Goal: Task Accomplishment & Management: Manage account settings

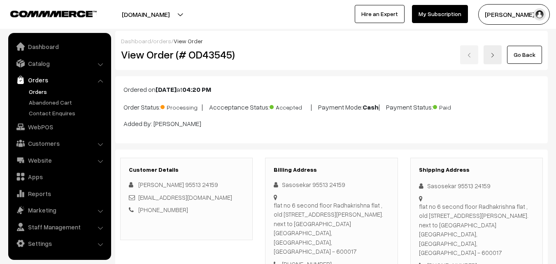
scroll to position [369, 0]
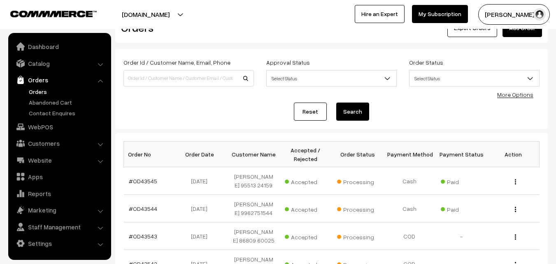
scroll to position [41, 0]
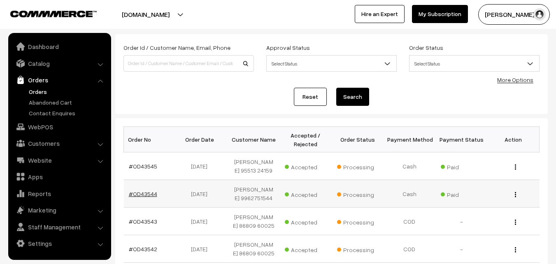
drag, startPoint x: 146, startPoint y: 198, endPoint x: 165, endPoint y: 200, distance: 19.1
click at [146, 197] on link "#OD43544" at bounding box center [143, 193] width 28 height 7
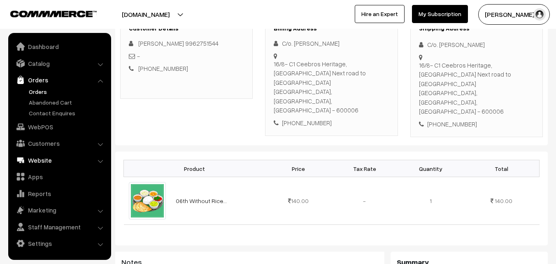
scroll to position [247, 0]
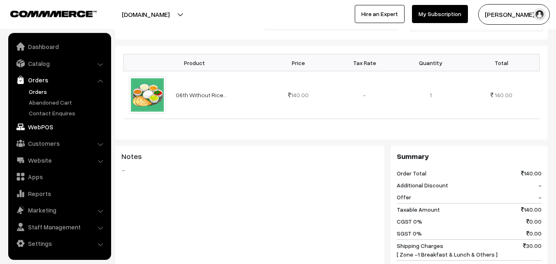
click at [40, 130] on link "WebPOS" at bounding box center [59, 126] width 98 height 15
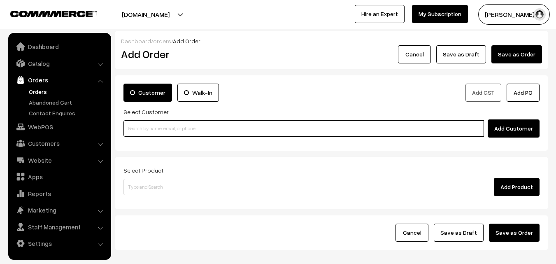
click at [187, 133] on input at bounding box center [303, 128] width 361 height 16
paste input "94449 13191"
click at [152, 123] on input "94449 13191" at bounding box center [303, 128] width 361 height 16
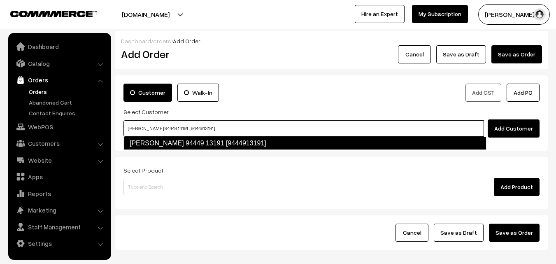
type input "M.N. Kumar 94449 13191 [9444913191]"
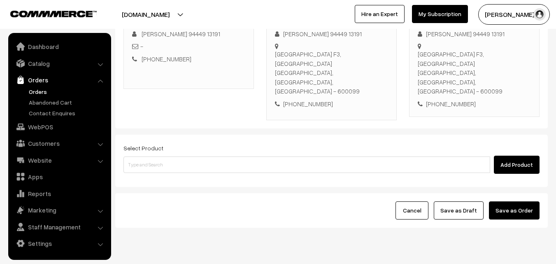
scroll to position [141, 0]
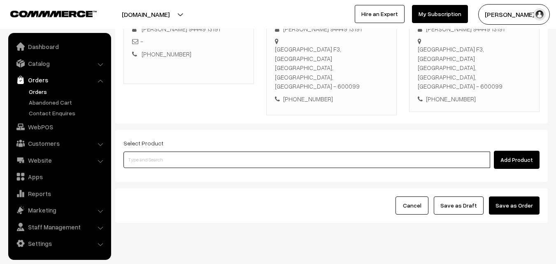
click at [214, 151] on input at bounding box center [306, 159] width 367 height 16
type input "l"
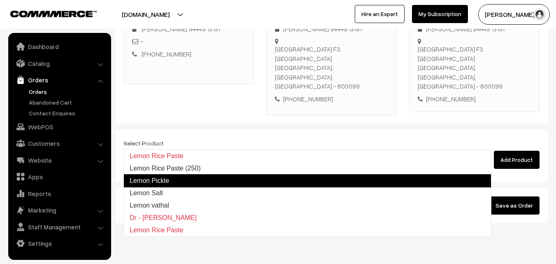
type input "Lemon Pickle"
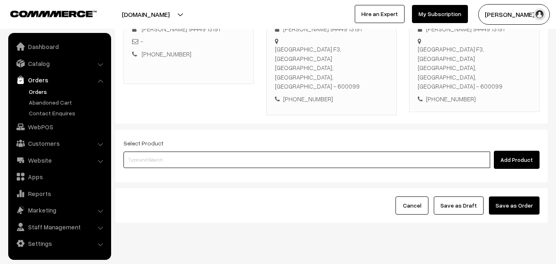
click at [204, 151] on input at bounding box center [306, 159] width 367 height 16
type input "l"
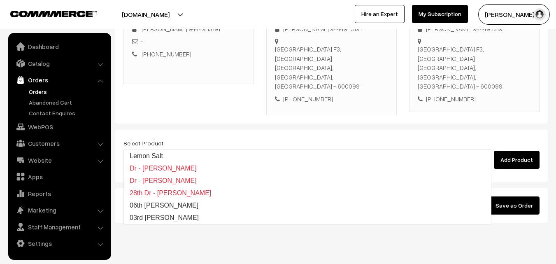
type input "06th Lemon Sadam"
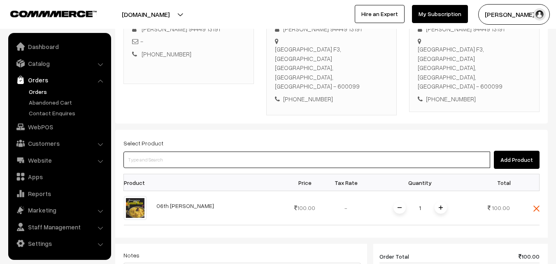
click at [207, 151] on input at bounding box center [306, 159] width 367 height 16
click at [294, 151] on input at bounding box center [306, 159] width 367 height 16
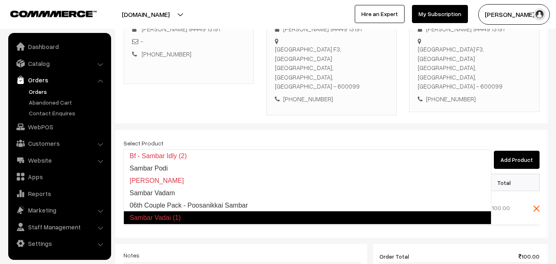
type input "06th Couple Pack - Poosanikkai Sambar"
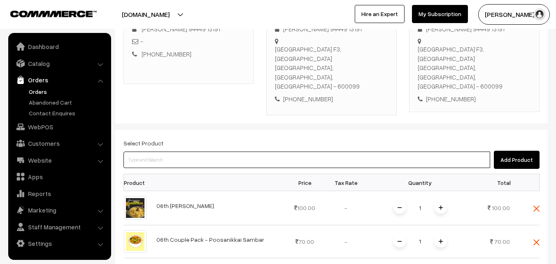
click at [294, 151] on input at bounding box center [306, 159] width 367 height 16
click at [236, 151] on input at bounding box center [306, 159] width 367 height 16
click at [192, 151] on input at bounding box center [306, 159] width 367 height 16
paste input "06th Couple Pack- Tomato Rasam"
type input "06th Couple Pack- Tomato Rasam"
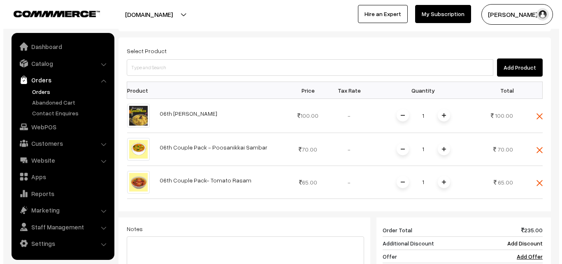
scroll to position [388, 0]
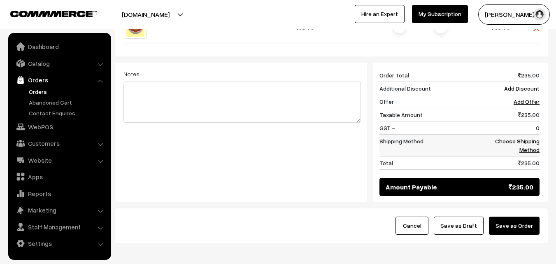
click at [530, 137] on link "Choose Shipping Method" at bounding box center [517, 145] width 44 height 16
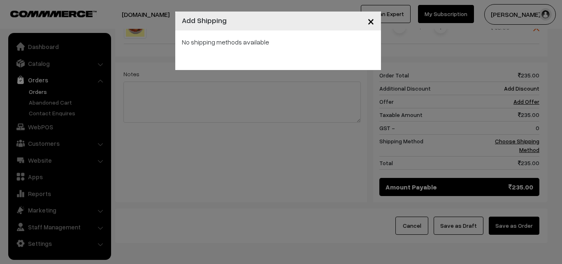
click at [303, 126] on div "× Add Shipping No shipping methods available" at bounding box center [281, 132] width 562 height 264
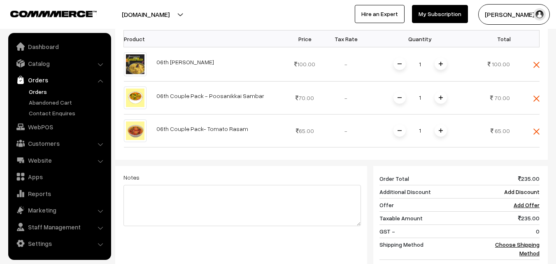
scroll to position [243, 0]
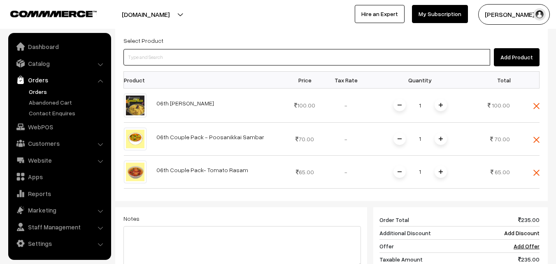
click at [238, 49] on input at bounding box center [306, 57] width 367 height 16
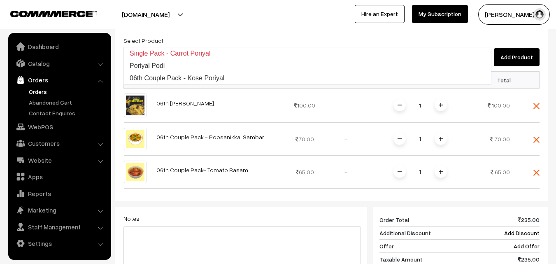
type input "06th Couple Pack - Kose Poriyal"
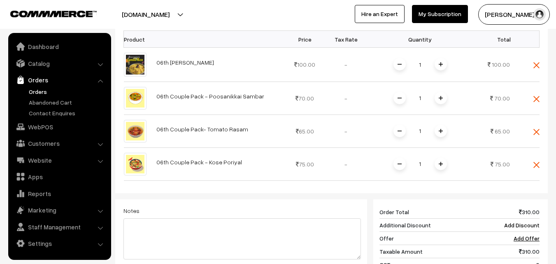
scroll to position [408, 0]
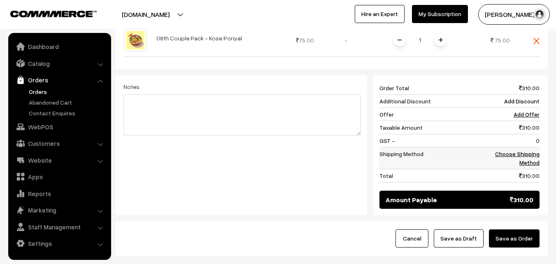
click at [532, 150] on link "Choose Shipping Method" at bounding box center [517, 158] width 44 height 16
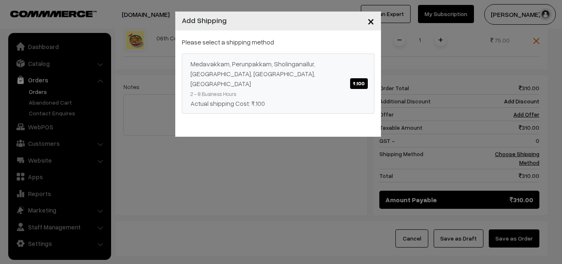
click at [315, 78] on div "Medavakkam, Perunpakkam, Sholinganallur, seliyur, Kirattur, Perambur ₹.100" at bounding box center [278, 74] width 175 height 30
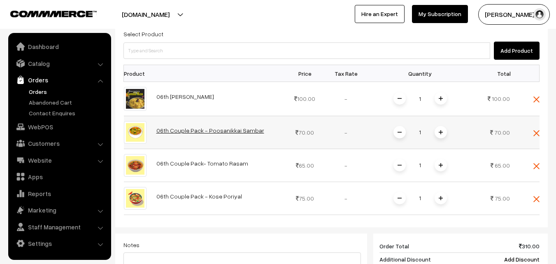
scroll to position [243, 0]
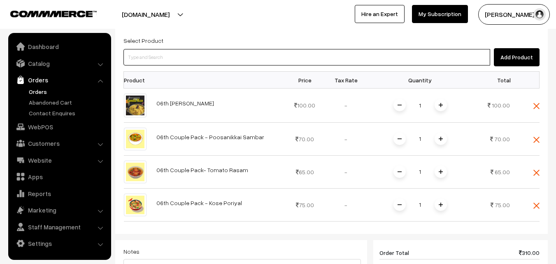
click at [220, 49] on input at bounding box center [306, 57] width 367 height 16
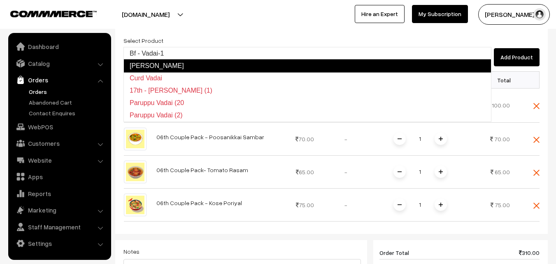
type input "Bf - Vadai-1"
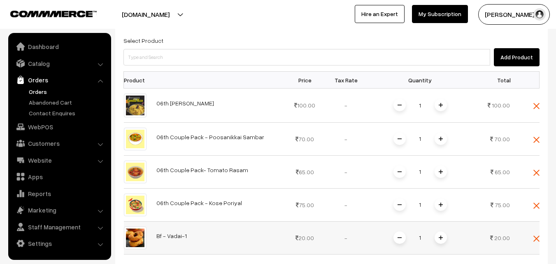
click at [442, 231] on span at bounding box center [441, 237] width 12 height 12
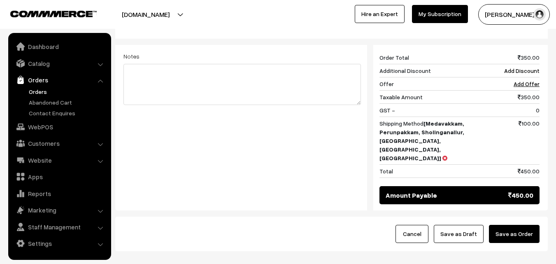
scroll to position [482, 0]
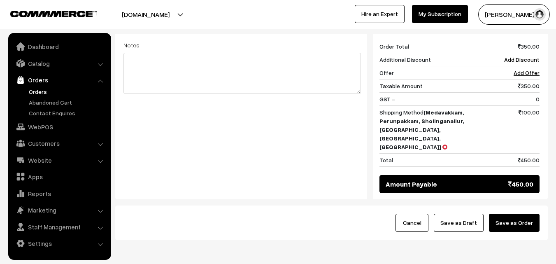
click at [522, 214] on button "Save as Order" at bounding box center [514, 223] width 51 height 18
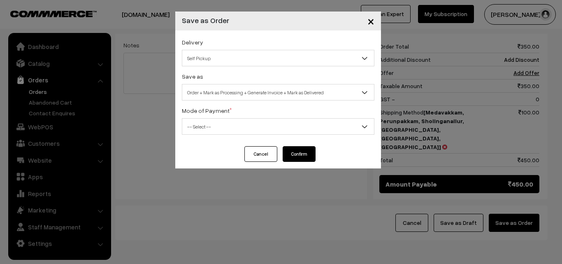
click at [258, 163] on div "Cancel Confirm" at bounding box center [278, 157] width 206 height 22
click at [259, 157] on button "Cancel" at bounding box center [260, 154] width 33 height 16
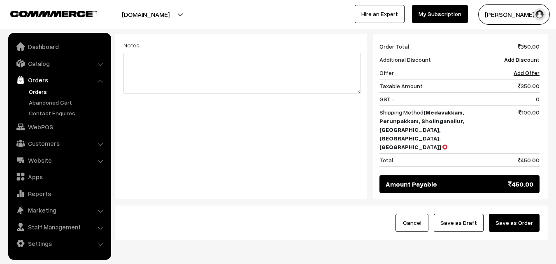
click at [514, 205] on div "Cancel Save as Draft Save as Order" at bounding box center [331, 222] width 433 height 35
click at [517, 214] on button "Save as Order" at bounding box center [514, 223] width 51 height 18
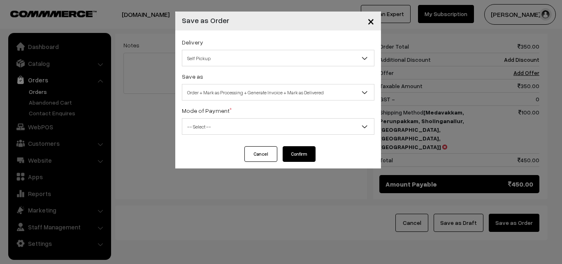
click at [246, 91] on span "Order + Mark as Processing + Generate Invoice + Mark as Delivered" at bounding box center [278, 92] width 192 height 14
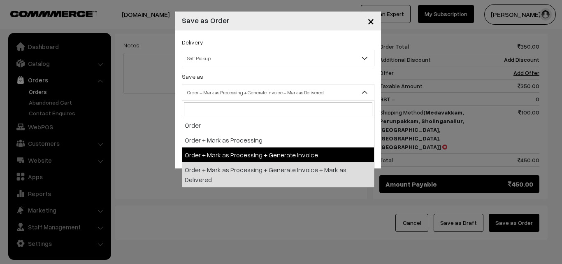
select select "3"
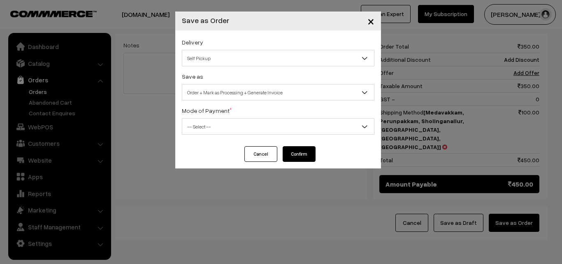
click at [219, 126] on span "-- Select --" at bounding box center [278, 126] width 192 height 14
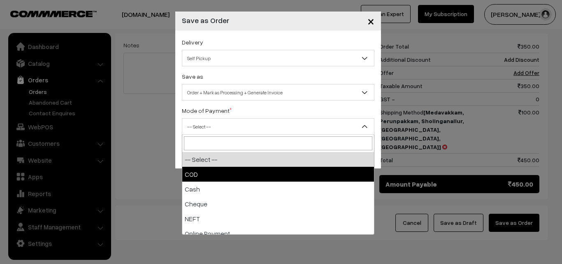
select select "1"
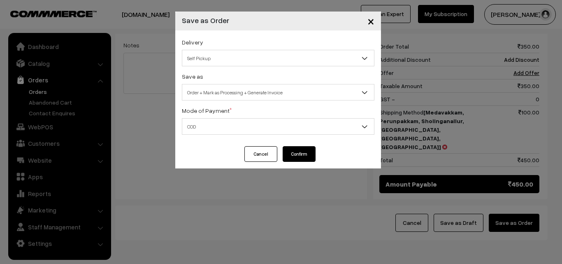
click at [303, 150] on button "Confirm" at bounding box center [299, 154] width 33 height 16
click at [300, 157] on button "Confirm" at bounding box center [299, 154] width 33 height 16
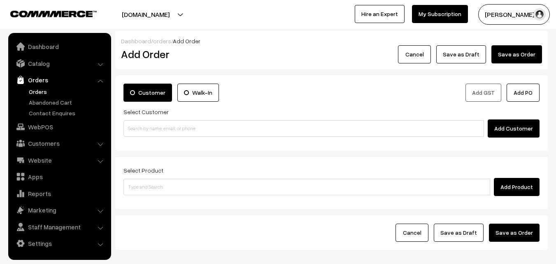
click at [40, 93] on link "Orders" at bounding box center [67, 91] width 81 height 9
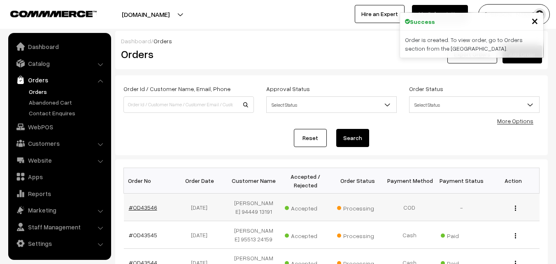
click at [143, 207] on link "#OD43546" at bounding box center [143, 207] width 28 height 7
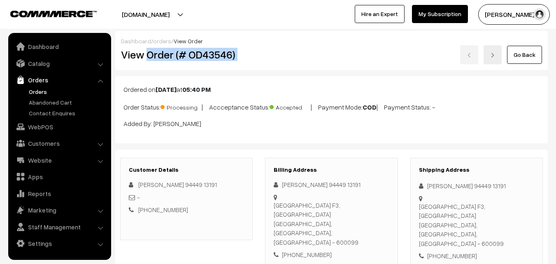
drag, startPoint x: 0, startPoint y: 0, endPoint x: 272, endPoint y: 56, distance: 278.2
click at [274, 56] on div "View Order (# OD43546) Go Back" at bounding box center [331, 54] width 433 height 19
copy div "Order (# OD43546)"
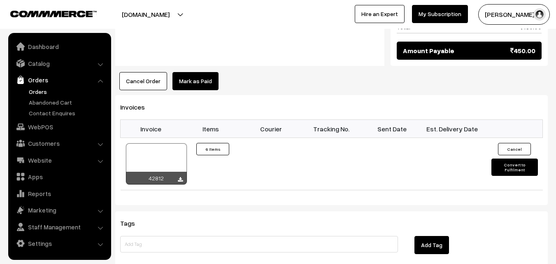
scroll to position [700, 0]
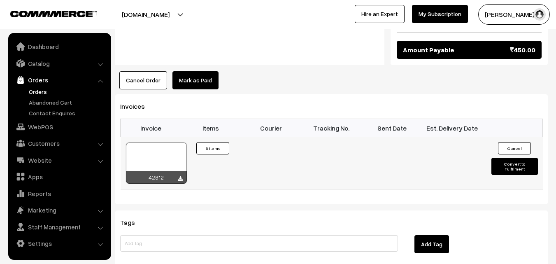
click at [174, 142] on div at bounding box center [156, 162] width 61 height 41
click at [33, 121] on link "WebPOS" at bounding box center [59, 126] width 98 height 15
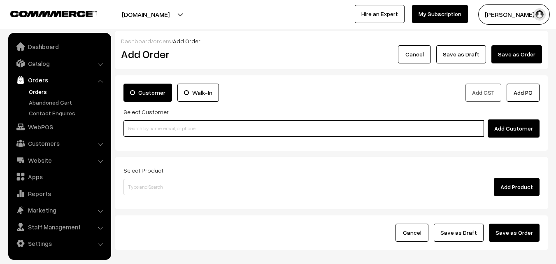
click at [161, 132] on input at bounding box center [303, 128] width 361 height 16
paste input "90429 89896"
click at [157, 128] on input "90429 89896" at bounding box center [303, 128] width 361 height 16
click at [136, 126] on input "90429 89896" at bounding box center [303, 128] width 361 height 16
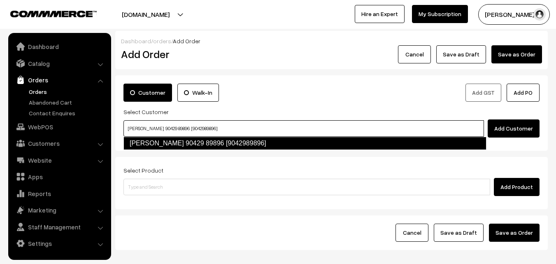
type input "R.VISHWANATHAN 90429 89896 [9042989896]"
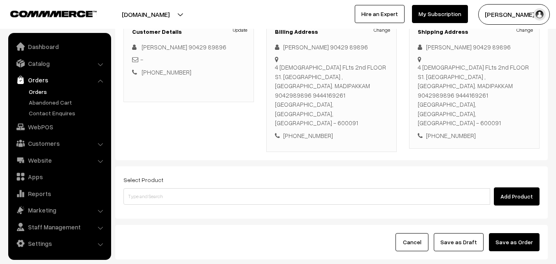
scroll to position [123, 0]
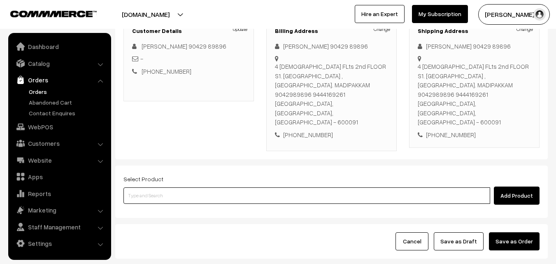
click at [257, 187] on input at bounding box center [306, 195] width 367 height 16
click at [252, 187] on input at bounding box center [306, 195] width 367 height 16
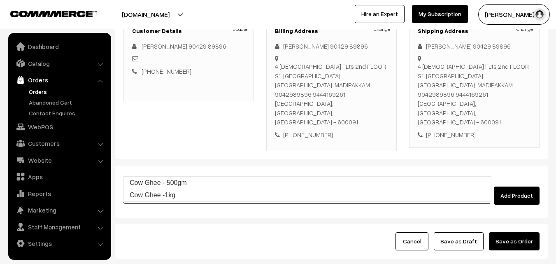
type input "Cow Ghee -1kg"
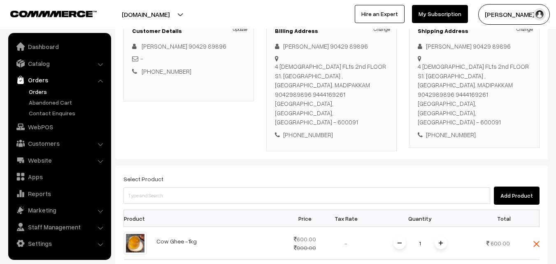
click at [381, 28] on div "annamfood.in Go to Website Switch Store Create New Store sundararajan s… My Pro…" at bounding box center [278, 14] width 556 height 29
click at [382, 30] on link "Change" at bounding box center [382, 29] width 16 height 7
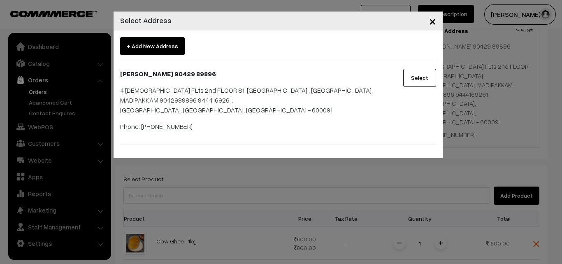
click at [304, 226] on div "× Select Address + Add New Address R.VISHWANATHAN 90429 89896 4 KRISHNA FLts 2n…" at bounding box center [281, 132] width 562 height 264
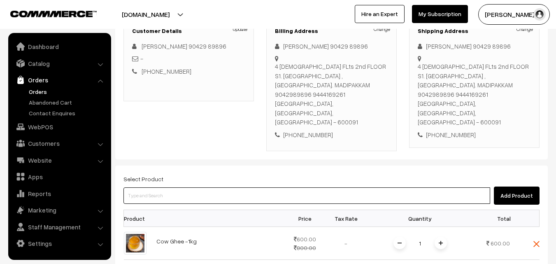
click at [269, 187] on input at bounding box center [306, 195] width 367 height 16
type input "Cow Ghee - 500gm"
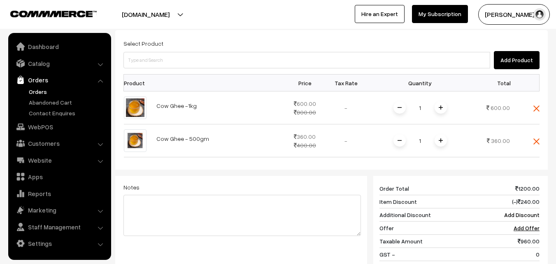
scroll to position [329, 0]
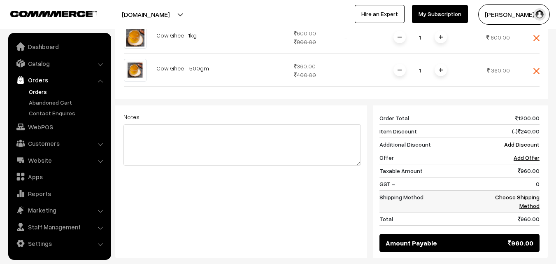
click at [532, 193] on link "Choose Shipping Method" at bounding box center [517, 201] width 44 height 16
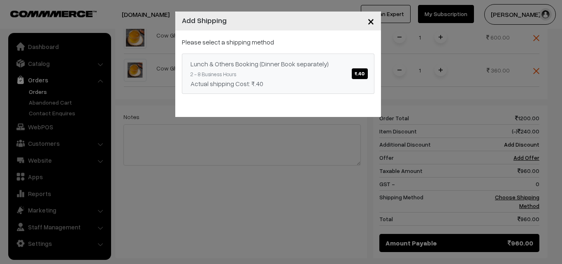
click at [328, 69] on link "Lunch & Others Booking (Dinner Book separately) ₹.40 2 - 8 Business Hours Actua…" at bounding box center [278, 74] width 193 height 40
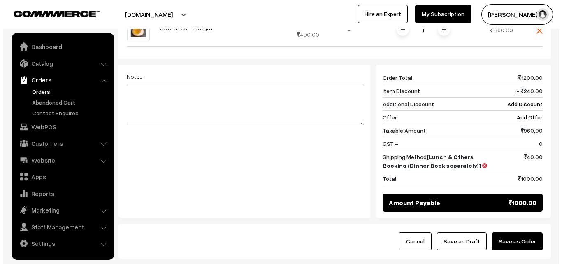
scroll to position [355, 0]
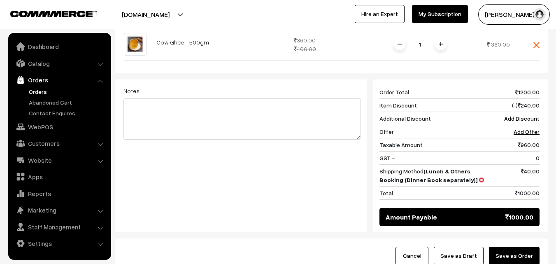
drag, startPoint x: 529, startPoint y: 231, endPoint x: 423, endPoint y: 166, distance: 124.7
click at [529, 247] on button "Save as Order" at bounding box center [514, 256] width 51 height 18
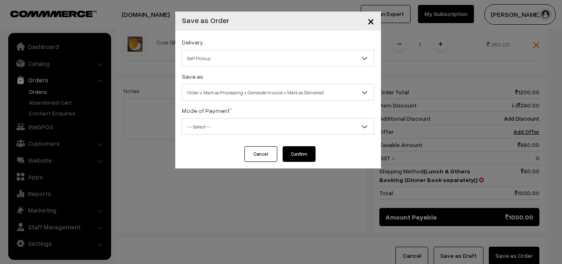
click at [248, 94] on span "Order + Mark as Processing + Generate Invoice + Mark as Delivered" at bounding box center [278, 92] width 192 height 14
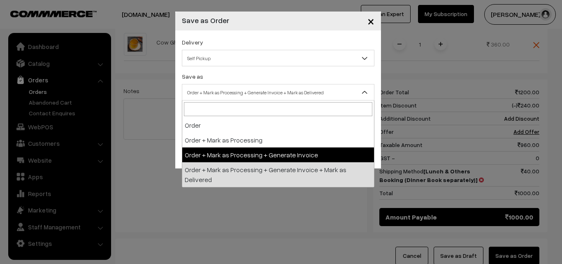
select select "3"
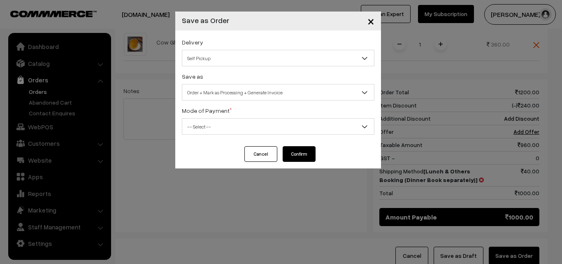
click at [240, 114] on div "Mode of Payment * -- Select -- COD Cash Cheque NEFT Online Payment DD Others --…" at bounding box center [278, 119] width 193 height 29
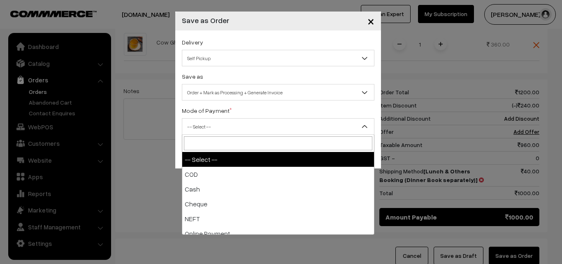
click at [237, 119] on span "-- Select --" at bounding box center [278, 126] width 193 height 16
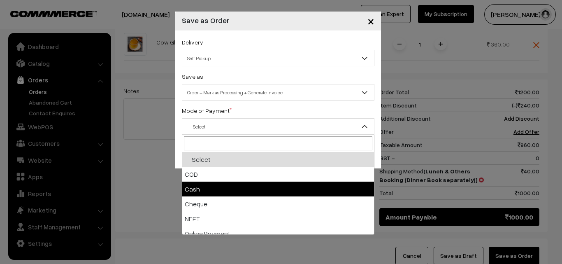
select select "2"
checkbox input "true"
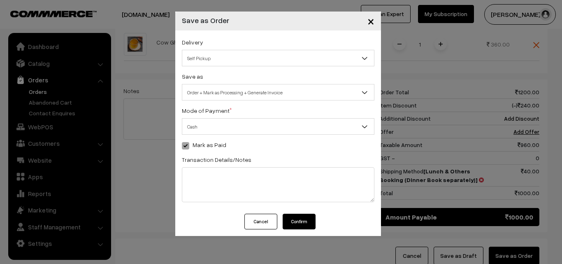
drag, startPoint x: 305, startPoint y: 224, endPoint x: 299, endPoint y: 226, distance: 6.3
click at [305, 224] on button "Confirm" at bounding box center [299, 222] width 33 height 16
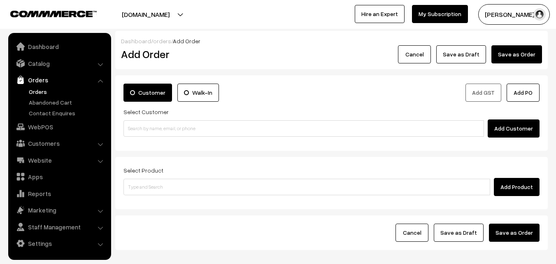
click at [54, 90] on link "Orders" at bounding box center [67, 91] width 81 height 9
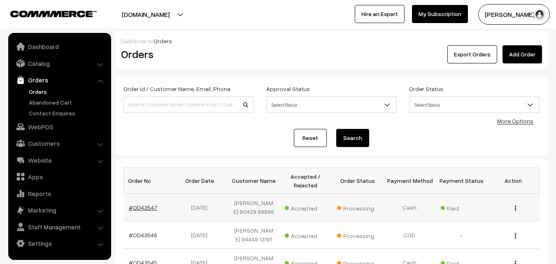
click at [144, 209] on link "#OD43547" at bounding box center [143, 207] width 28 height 7
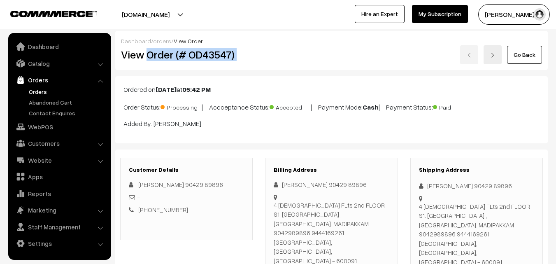
drag, startPoint x: 147, startPoint y: 55, endPoint x: 319, endPoint y: 53, distance: 172.1
click at [329, 54] on div "View Order (# OD43547) Go Back" at bounding box center [331, 54] width 433 height 19
copy div "Order (# OD43547)"
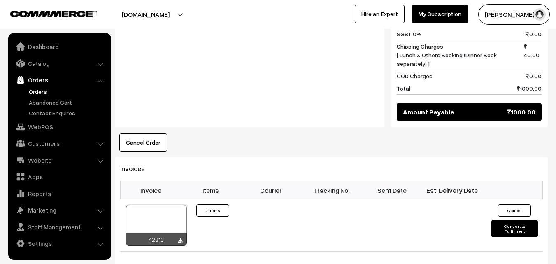
scroll to position [535, 0]
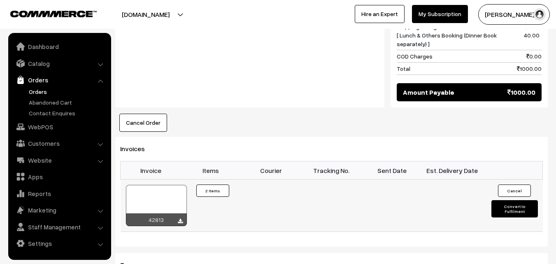
click at [151, 185] on div at bounding box center [156, 205] width 61 height 41
click at [50, 129] on link "WebPOS" at bounding box center [59, 126] width 98 height 15
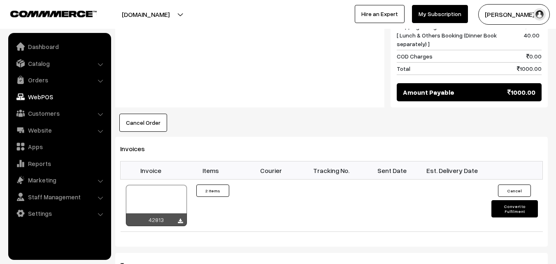
click at [50, 96] on link "WebPOS" at bounding box center [59, 96] width 98 height 15
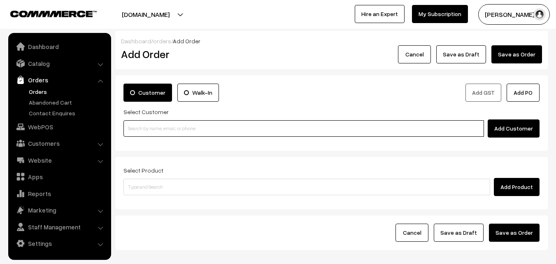
click at [132, 125] on input at bounding box center [303, 128] width 361 height 16
paste input "95662 65011"
click at [143, 125] on input "95662 65011" at bounding box center [303, 128] width 361 height 16
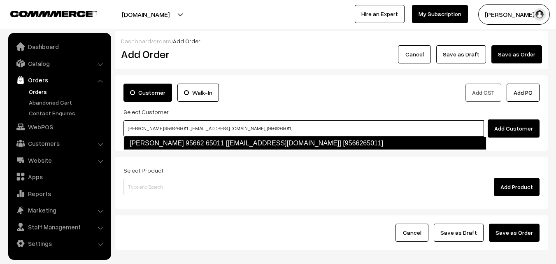
type input "[PERSON_NAME] 95662 65011 [[EMAIL_ADDRESS][DOMAIN_NAME]] [9566265011]"
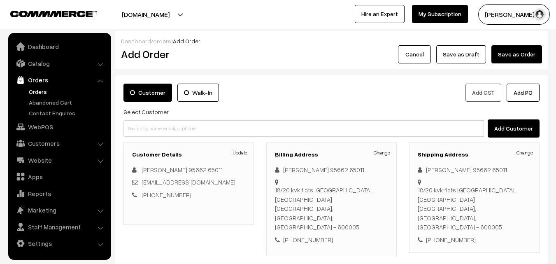
scroll to position [128, 0]
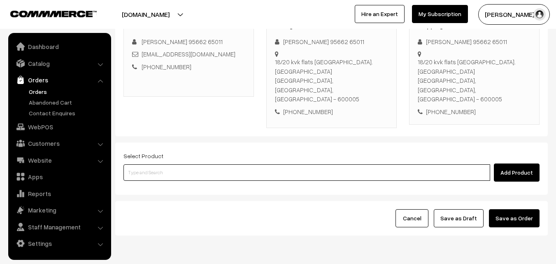
click at [171, 164] on input at bounding box center [306, 172] width 367 height 16
click at [161, 164] on input at bounding box center [306, 172] width 367 height 16
click at [153, 164] on input at bounding box center [306, 172] width 367 height 16
paste input "06th Without Rice..."
type input "06th Without Rice..."
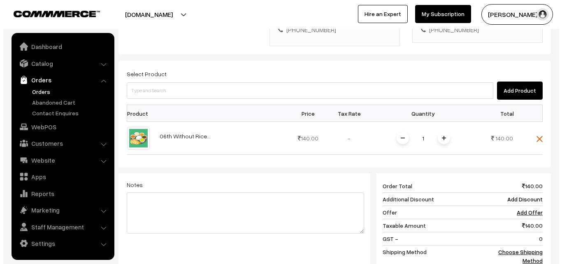
scroll to position [210, 0]
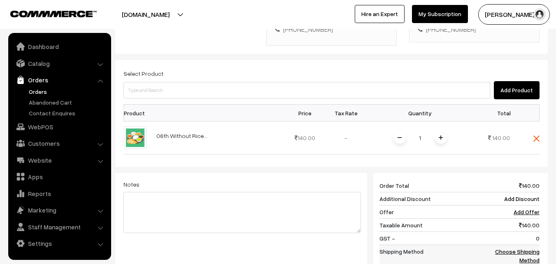
click at [512, 248] on link "Choose Shipping Method" at bounding box center [517, 256] width 44 height 16
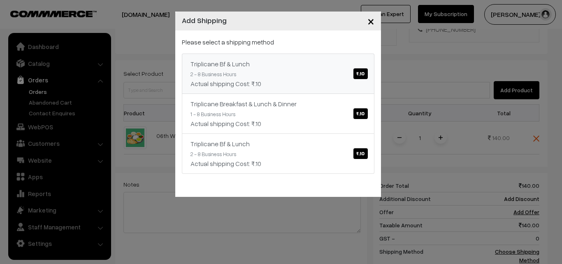
click at [318, 64] on div "Triplicane Bf & Lunch ₹.10" at bounding box center [278, 64] width 175 height 10
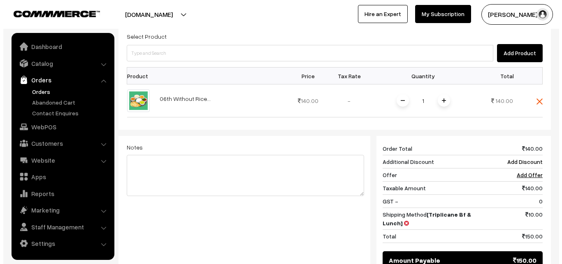
scroll to position [278, 0]
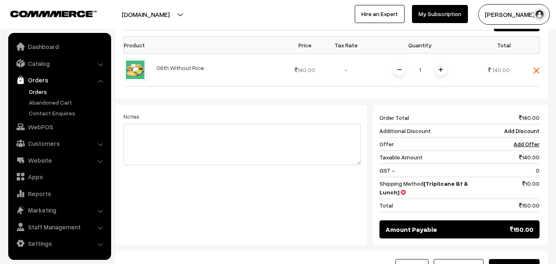
click at [524, 259] on button "Save as Order" at bounding box center [514, 268] width 51 height 18
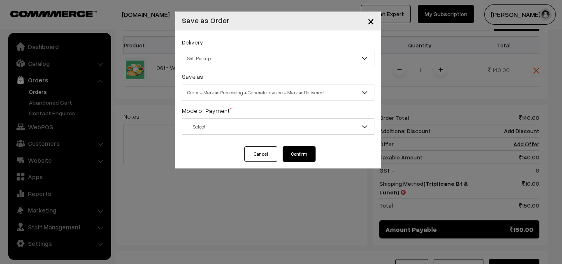
click at [241, 122] on span "-- Select --" at bounding box center [278, 126] width 192 height 14
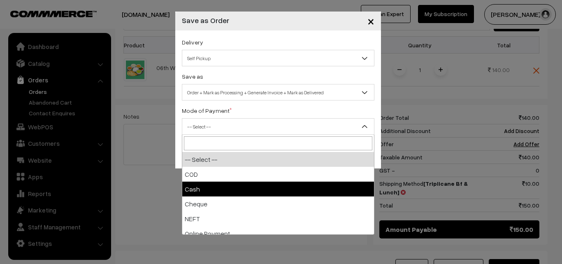
select select "2"
checkbox input "true"
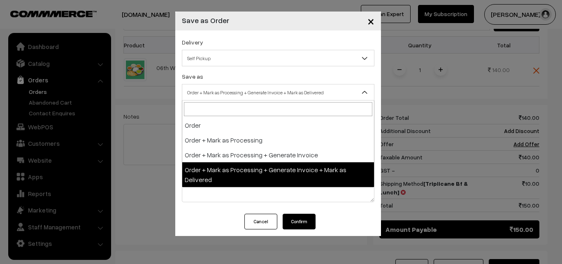
click at [227, 88] on span "Order + Mark as Processing + Generate Invoice + Mark as Delivered" at bounding box center [278, 92] width 192 height 14
select select "3"
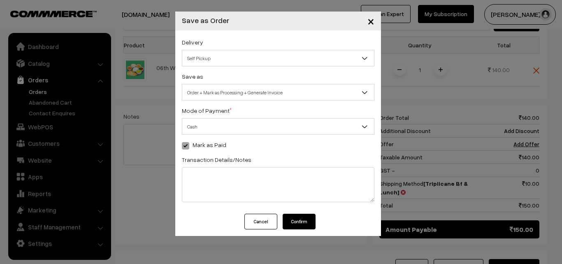
click at [297, 223] on button "Confirm" at bounding box center [299, 222] width 33 height 16
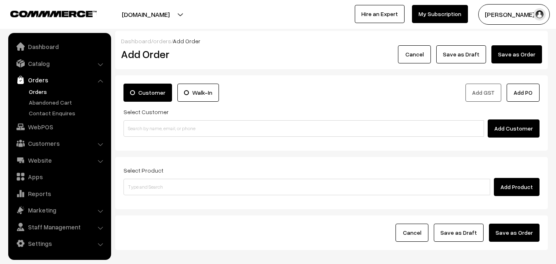
click at [33, 91] on link "Orders" at bounding box center [67, 91] width 81 height 9
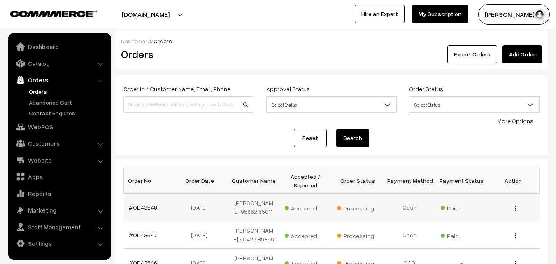
click at [139, 207] on link "#OD43548" at bounding box center [143, 207] width 28 height 7
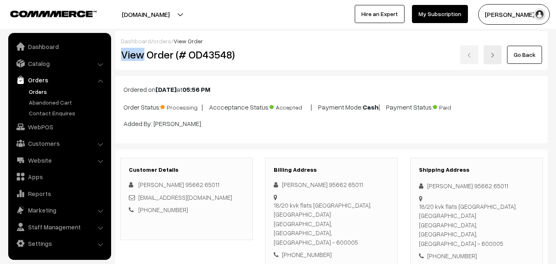
click at [280, 41] on div "Dashboard / orders / View Order View Order (# OD43548) Go Back" at bounding box center [331, 50] width 433 height 39
click at [264, 64] on div "Go Back" at bounding box center [403, 54] width 289 height 19
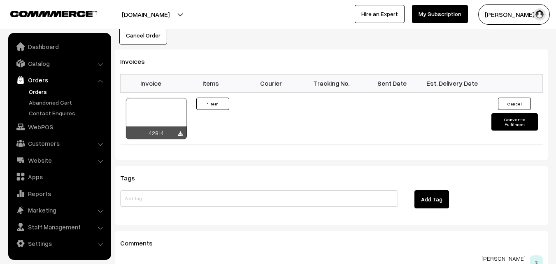
scroll to position [576, 0]
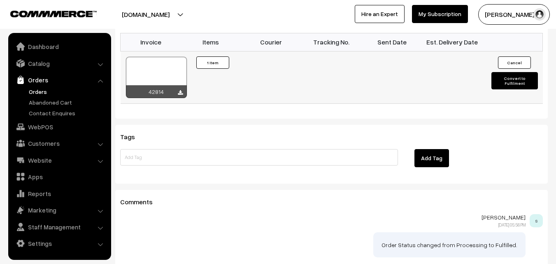
click at [144, 57] on div at bounding box center [156, 77] width 61 height 41
click at [47, 129] on link "WebPOS" at bounding box center [59, 126] width 98 height 15
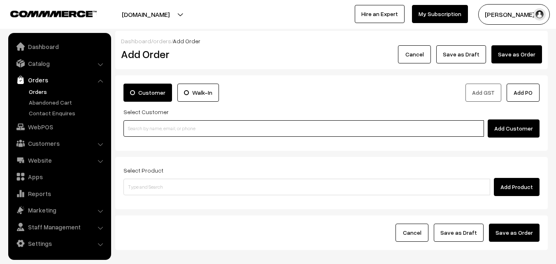
click at [166, 134] on input at bounding box center [303, 128] width 361 height 16
paste input "95009 81025"
click at [154, 128] on input "95009 81025" at bounding box center [303, 128] width 361 height 16
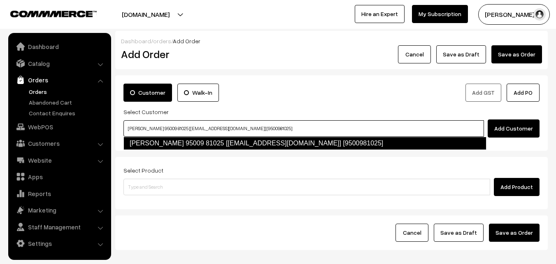
type input "Rajagopal 95009 81025‬ [Annams5@gmail.com] [9500981025]"
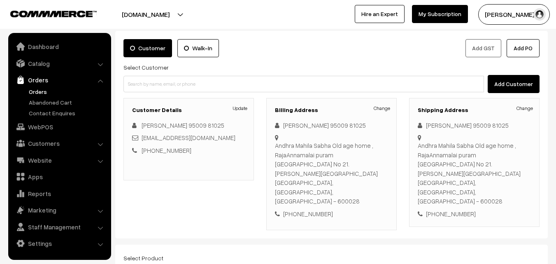
scroll to position [150, 0]
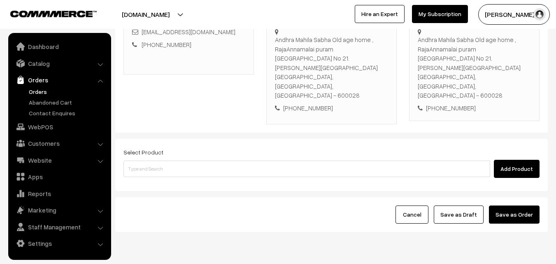
click at [210, 154] on div "Select Product Add Product" at bounding box center [331, 165] width 433 height 52
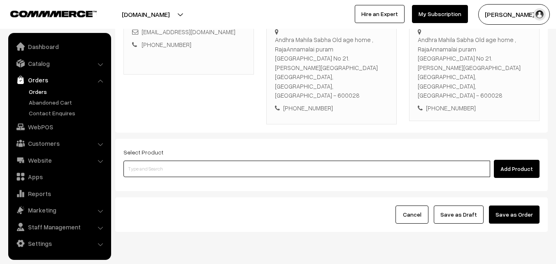
click at [216, 161] on input at bounding box center [306, 169] width 367 height 16
drag, startPoint x: 227, startPoint y: 138, endPoint x: 218, endPoint y: 132, distance: 11.2
click at [222, 161] on input at bounding box center [306, 169] width 367 height 16
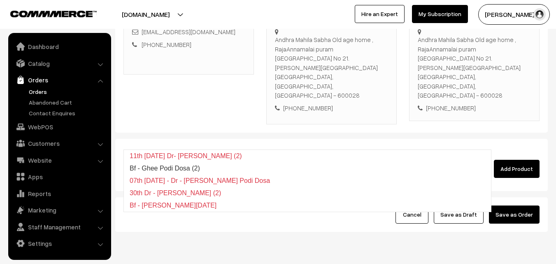
type input "ghee po"
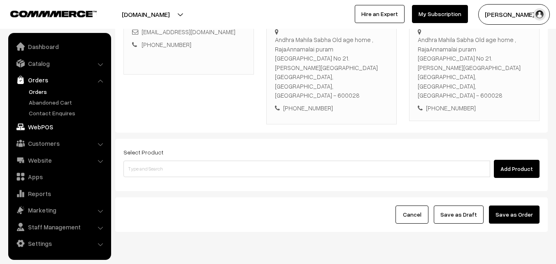
click at [46, 128] on link "WebPOS" at bounding box center [59, 126] width 98 height 15
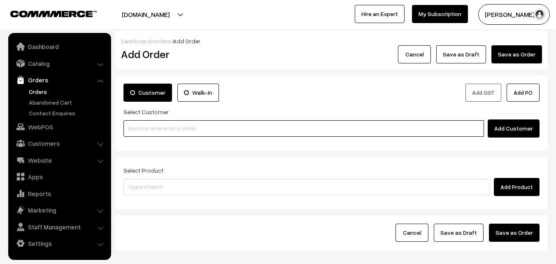
click at [172, 123] on input at bounding box center [303, 128] width 361 height 16
paste input "98404 86394"
click at [148, 125] on input "98404 86394" at bounding box center [303, 128] width 361 height 16
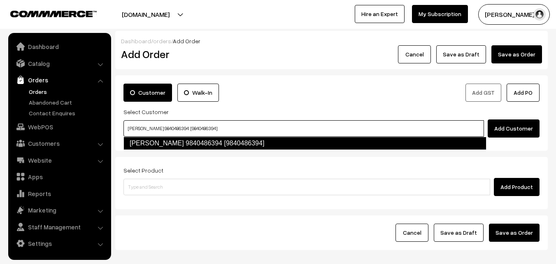
type input "Muralidharan 9840486394 [9840486394]"
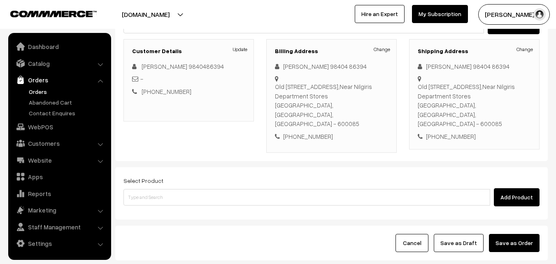
scroll to position [150, 0]
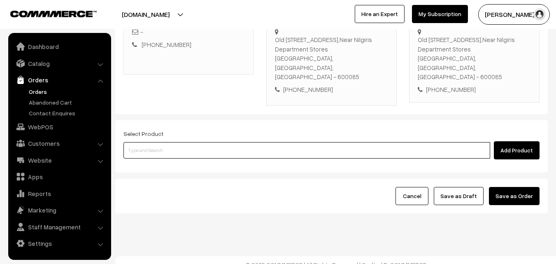
click at [261, 144] on input at bounding box center [306, 150] width 367 height 16
click at [200, 142] on input at bounding box center [306, 150] width 367 height 16
type input "06th Couple Pack - Avaraikkai Kootu"
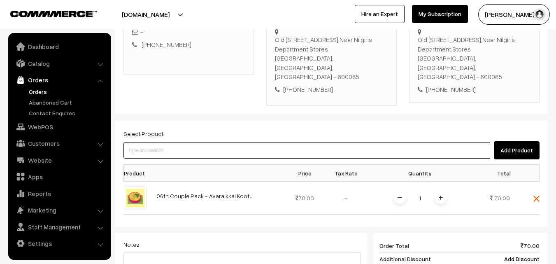
click at [200, 142] on input at bounding box center [306, 150] width 367 height 16
click at [231, 142] on input at bounding box center [306, 150] width 367 height 16
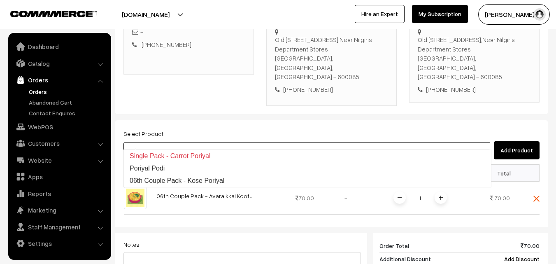
type input "06th Couple Pack - Kose Poriyal"
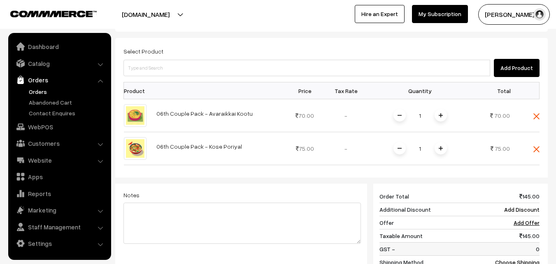
scroll to position [274, 0]
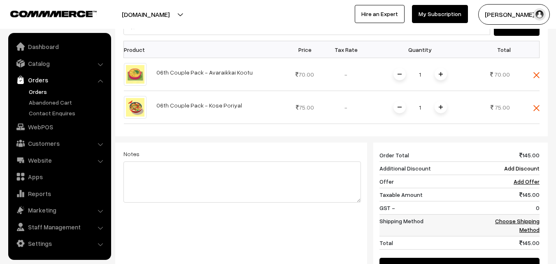
click at [531, 217] on link "Choose Shipping Method" at bounding box center [517, 225] width 44 height 16
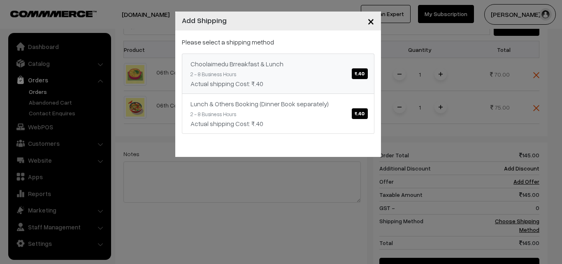
click at [323, 68] on div "Choolaimedu Brreakfast & Lunch ₹.40" at bounding box center [278, 64] width 175 height 10
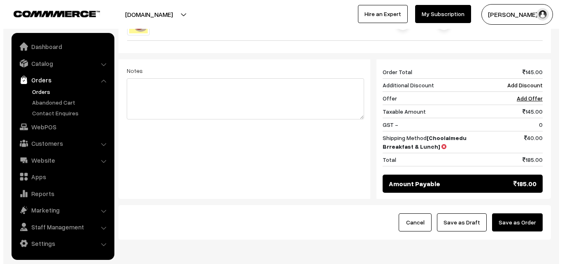
scroll to position [383, 0]
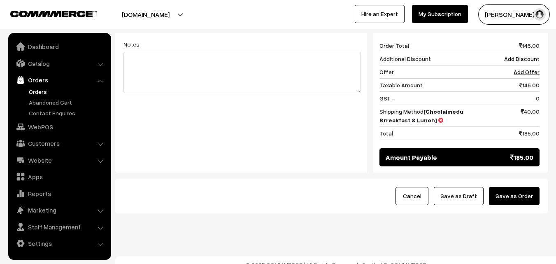
click at [509, 190] on button "Save as Order" at bounding box center [514, 196] width 51 height 18
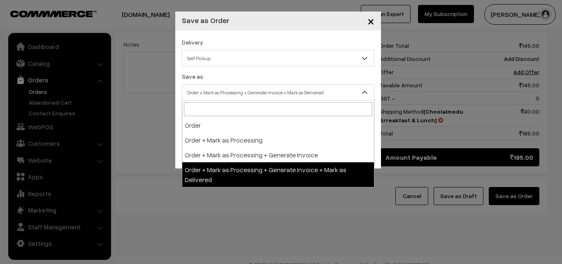
click at [244, 91] on span "Order + Mark as Processing + Generate Invoice + Mark as Delivered" at bounding box center [278, 92] width 192 height 14
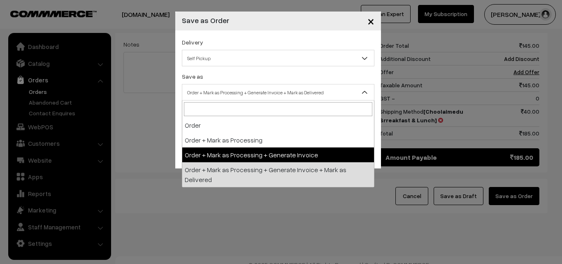
select select "3"
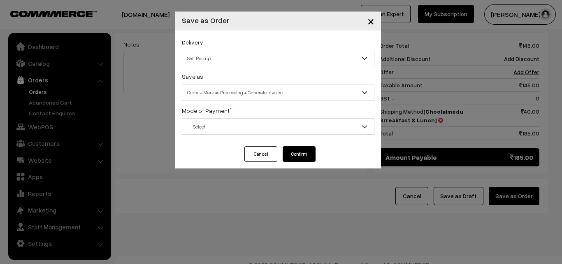
click at [234, 135] on div "Delivery Self Pickup Choolaimedu Brreakfast & Lunch (₹40) (2 - 8 Business Hours…" at bounding box center [278, 88] width 206 height 116
click at [221, 129] on span "-- Select --" at bounding box center [278, 126] width 192 height 14
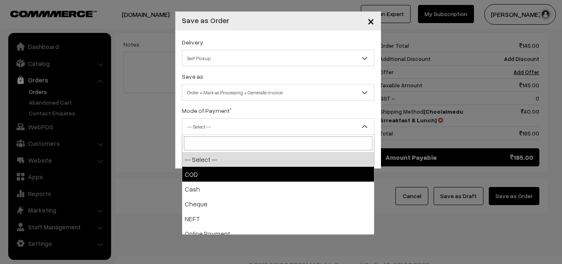
select select "1"
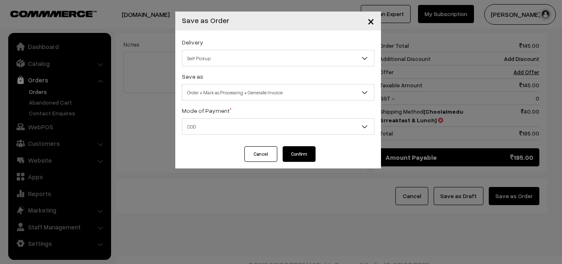
click at [307, 152] on button "Confirm" at bounding box center [299, 154] width 33 height 16
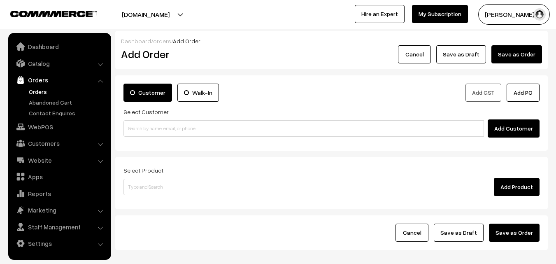
click at [40, 91] on link "Orders" at bounding box center [67, 91] width 81 height 9
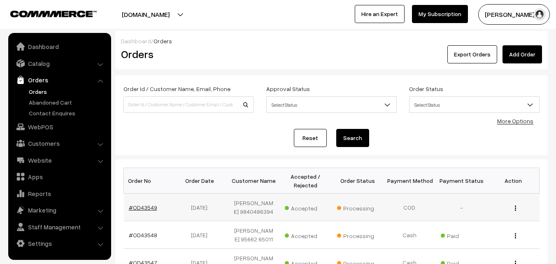
click at [147, 205] on link "#OD43549" at bounding box center [143, 207] width 28 height 7
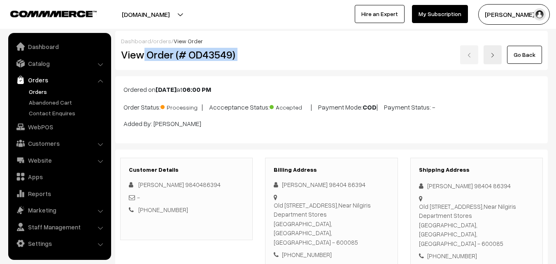
drag, startPoint x: 145, startPoint y: 53, endPoint x: 278, endPoint y: 75, distance: 135.2
click at [288, 50] on div "View Order (# OD43549) Go Back" at bounding box center [331, 54] width 433 height 19
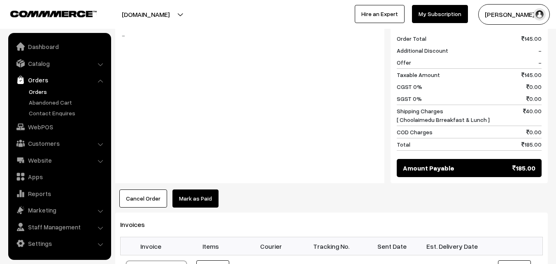
scroll to position [453, 0]
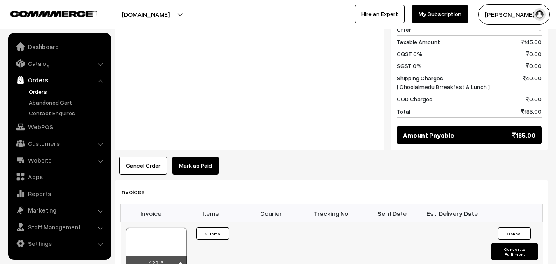
click at [161, 228] on div at bounding box center [156, 248] width 61 height 41
click at [56, 123] on link "WebPOS" at bounding box center [59, 126] width 98 height 15
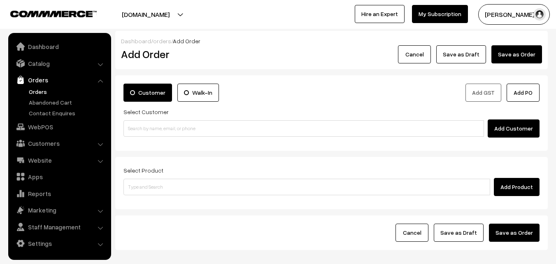
click at [158, 127] on input at bounding box center [303, 128] width 361 height 16
click at [141, 124] on input "95009 81025" at bounding box center [303, 128] width 361 height 16
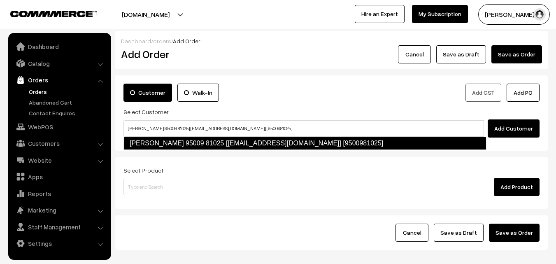
type input "[PERSON_NAME] 95009 81025‬ [[EMAIL_ADDRESS][DOMAIN_NAME]] [9500981025]"
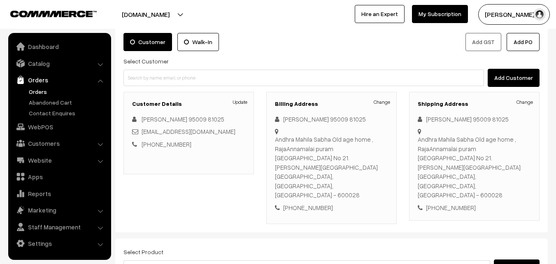
scroll to position [123, 0]
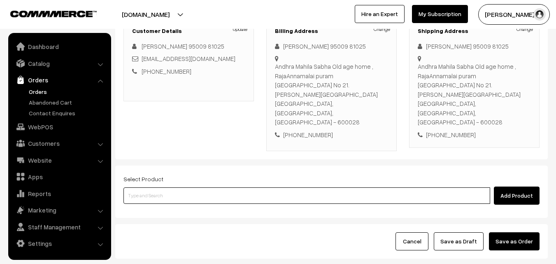
click at [182, 187] on input at bounding box center [306, 195] width 367 height 16
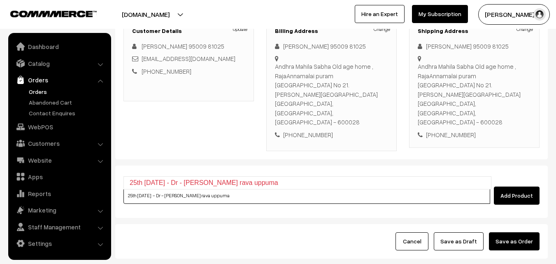
type input "25th [DATE] - Dr - [PERSON_NAME] rava uppuma"
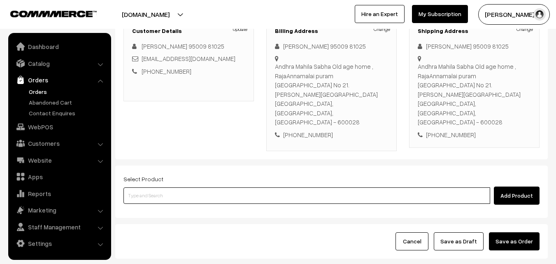
paste input "Bf - Rava uppuma"
type input "Bf - Rava uppuma"
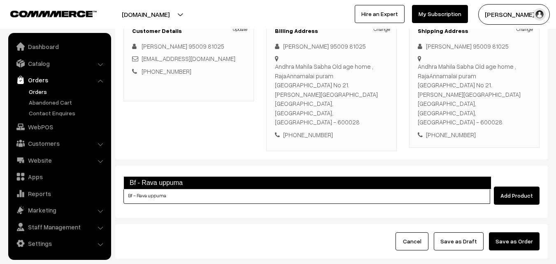
click at [157, 183] on link "Bf - Rava uppuma" at bounding box center [307, 182] width 368 height 13
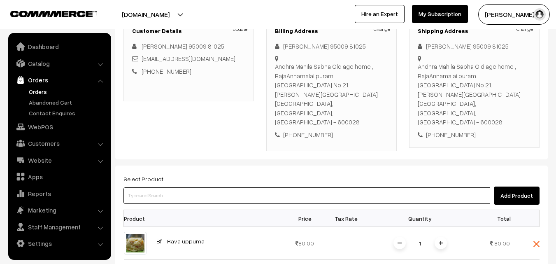
click at [240, 187] on input at bounding box center [306, 195] width 367 height 16
click at [230, 187] on input at bounding box center [306, 195] width 367 height 16
type input "[PERSON_NAME]"
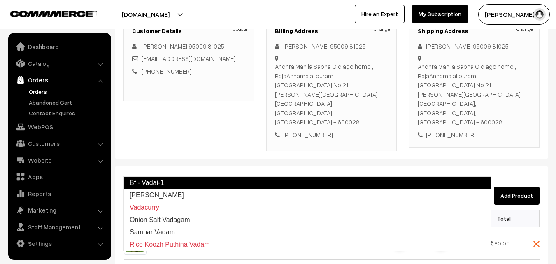
click at [173, 180] on link "Bf - Vadai-1" at bounding box center [307, 182] width 368 height 13
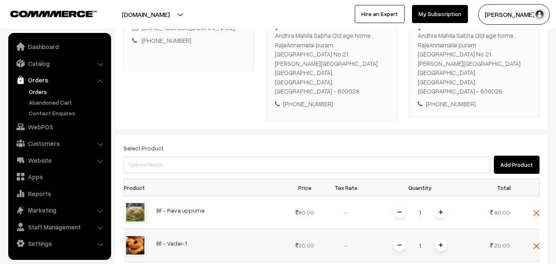
scroll to position [288, 0]
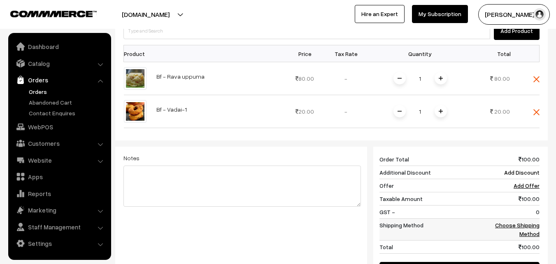
click at [530, 221] on link "Choose Shipping Method" at bounding box center [517, 229] width 44 height 16
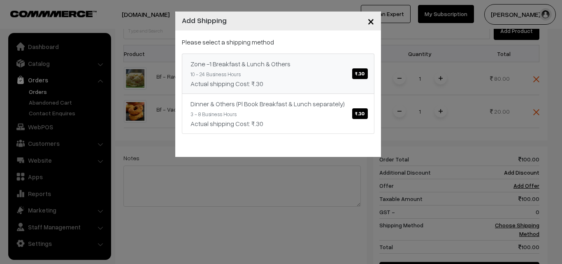
click at [316, 86] on div "Actual shipping Cost: ₹.30" at bounding box center [278, 84] width 175 height 10
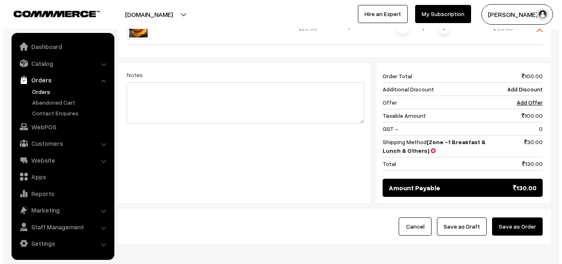
scroll to position [383, 0]
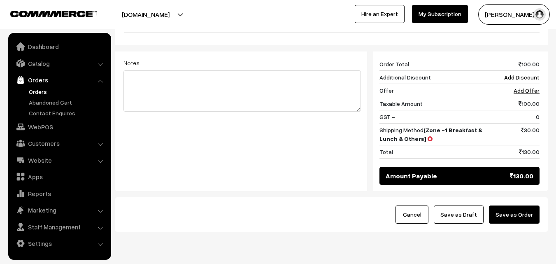
click at [518, 205] on button "Save as Order" at bounding box center [514, 214] width 51 height 18
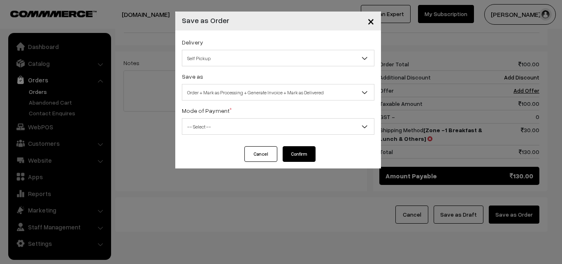
click at [233, 88] on span "Order + Mark as Processing + Generate Invoice + Mark as Delivered" at bounding box center [278, 92] width 192 height 14
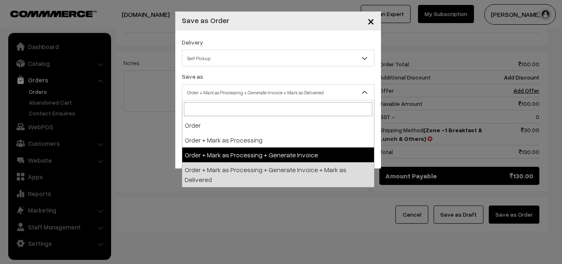
select select "3"
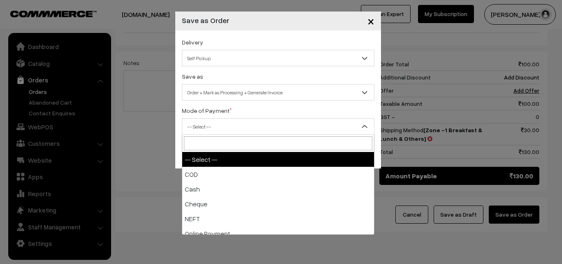
click at [227, 126] on span "-- Select --" at bounding box center [278, 126] width 192 height 14
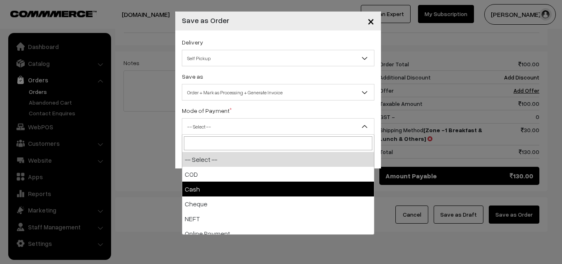
select select "2"
checkbox input "true"
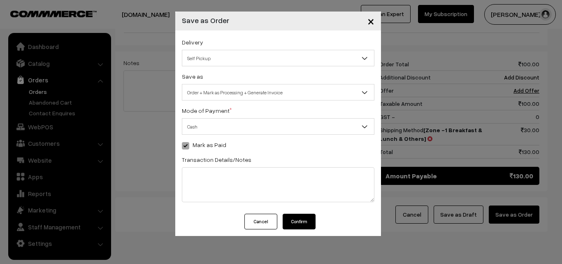
click at [300, 222] on button "Confirm" at bounding box center [299, 222] width 33 height 16
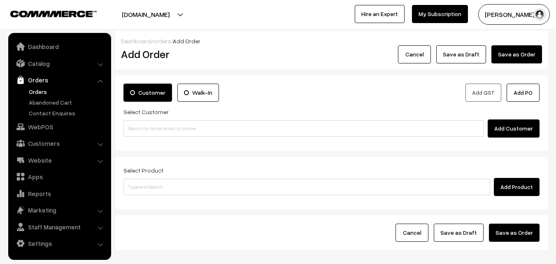
click at [35, 93] on link "Orders" at bounding box center [67, 91] width 81 height 9
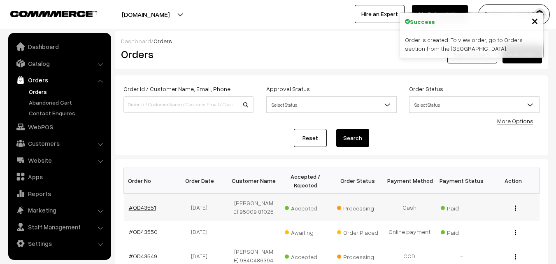
click at [145, 209] on link "#OD43551" at bounding box center [142, 207] width 27 height 7
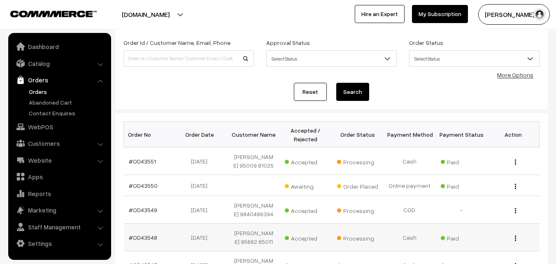
scroll to position [82, 0]
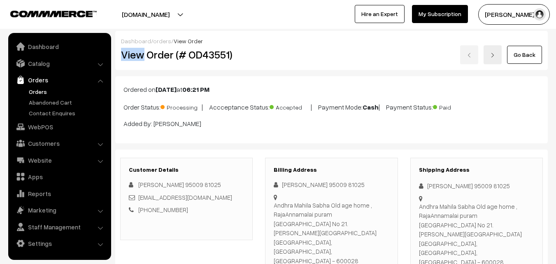
drag, startPoint x: 144, startPoint y: 54, endPoint x: 289, endPoint y: 51, distance: 145.7
click at [311, 39] on div "Dashboard / orders / View Order View Order (# OD43551) Go Back" at bounding box center [331, 50] width 433 height 39
copy div "View"
click at [238, 61] on div "View Order (# OD43551)" at bounding box center [187, 54] width 144 height 19
copy h2 "Order (# OD43551)"
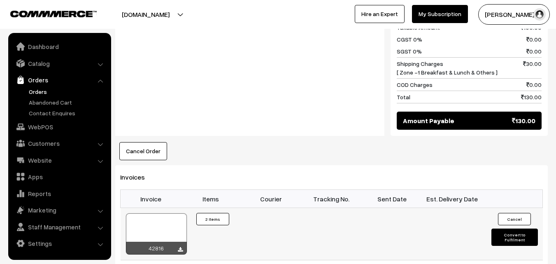
scroll to position [494, 0]
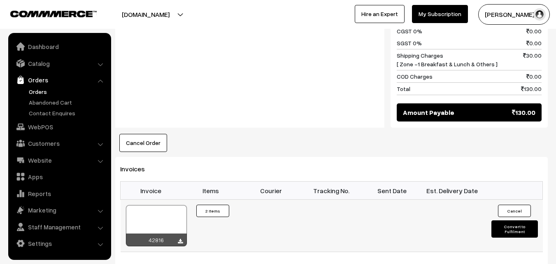
click at [163, 205] on div at bounding box center [156, 225] width 61 height 41
click at [46, 128] on link "WebPOS" at bounding box center [59, 126] width 98 height 15
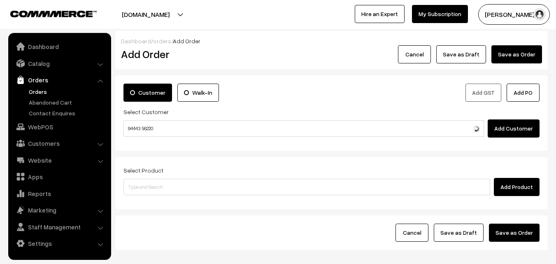
click at [139, 128] on input "94443 56220" at bounding box center [303, 128] width 361 height 16
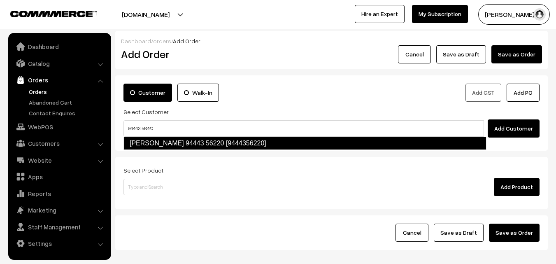
click at [139, 139] on link "Ramanujam 94443 56220 [9444356220]" at bounding box center [304, 143] width 363 height 13
type input "94443 56220"
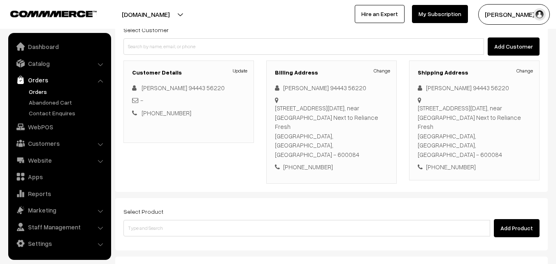
scroll to position [82, 0]
click at [186, 206] on div "Select Product Add Product" at bounding box center [331, 221] width 416 height 31
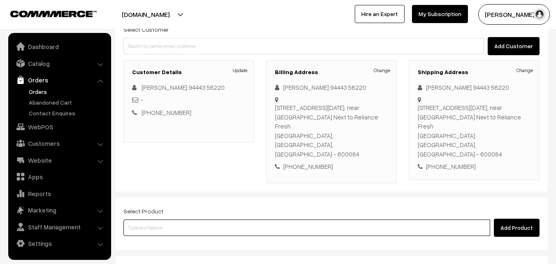
paste input "06th Without Rice..."
click at [177, 219] on input at bounding box center [306, 227] width 367 height 16
type input "06th Without Rice..."
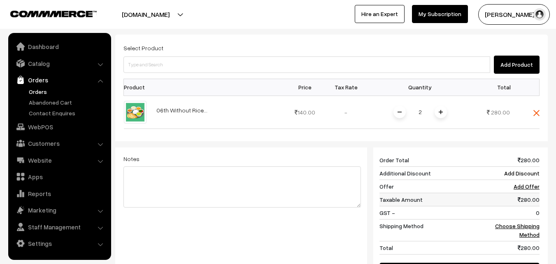
scroll to position [288, 0]
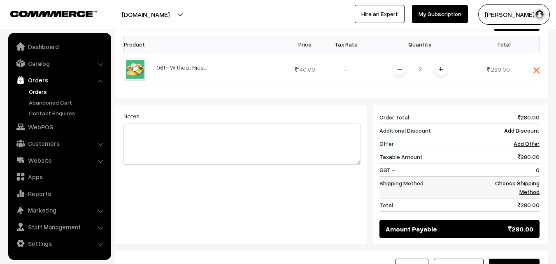
click at [536, 179] on link "Choose Shipping Method" at bounding box center [517, 187] width 44 height 16
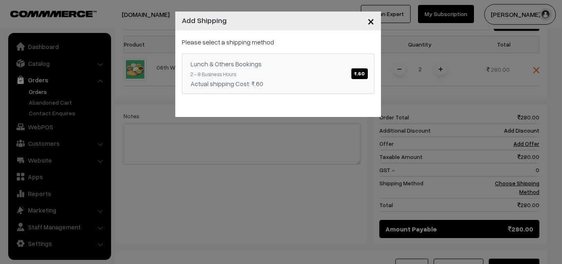
click at [273, 53] on div "Please select a shipping method Lunch & Others Bookings ₹.60 2 - 8 Business Hou…" at bounding box center [278, 65] width 193 height 57
click at [309, 71] on link "Lunch & Others Bookings ₹.60 2 - 8 Business Hours Actual shipping Cost: ₹.60" at bounding box center [278, 74] width 193 height 40
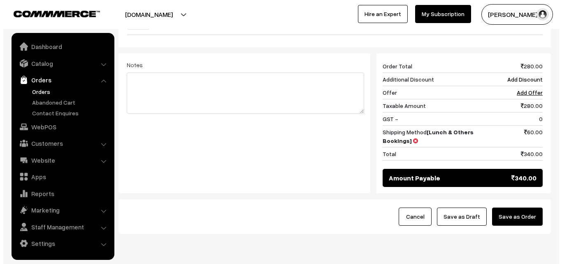
scroll to position [341, 0]
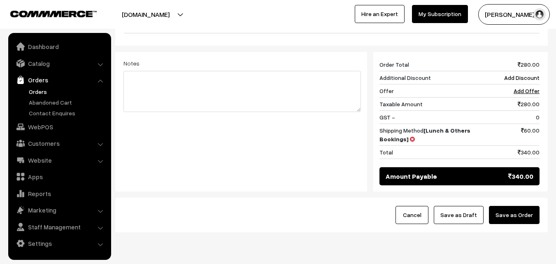
click at [527, 206] on button "Save as Order" at bounding box center [514, 215] width 51 height 18
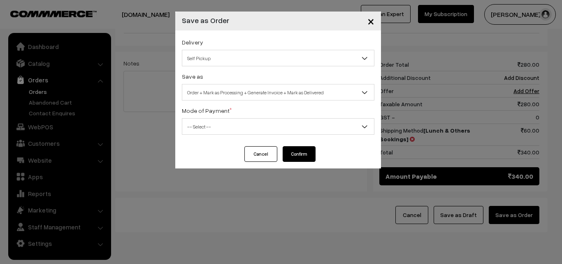
click at [253, 87] on span "Order + Mark as Processing + Generate Invoice + Mark as Delivered" at bounding box center [278, 92] width 192 height 14
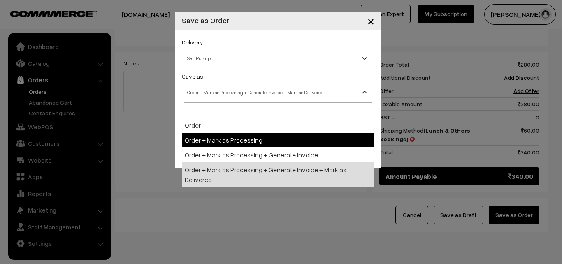
select select "3"
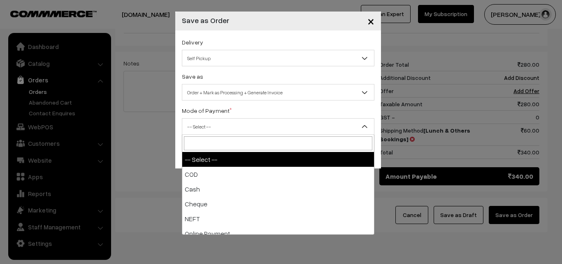
click at [238, 122] on span "-- Select --" at bounding box center [278, 126] width 192 height 14
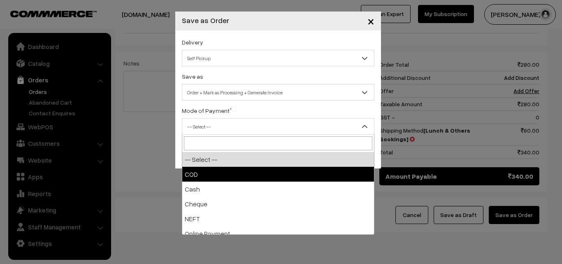
select select "1"
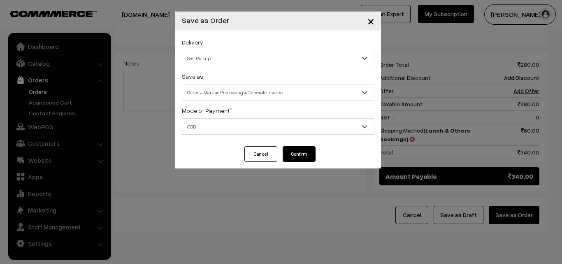
click at [304, 153] on button "Confirm" at bounding box center [299, 154] width 33 height 16
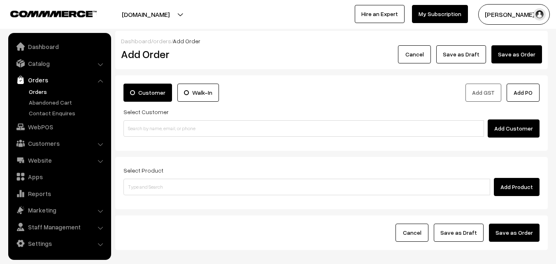
click at [31, 91] on link "Orders" at bounding box center [67, 91] width 81 height 9
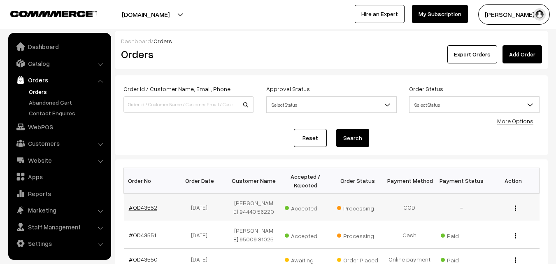
click at [147, 207] on link "#OD43552" at bounding box center [143, 207] width 28 height 7
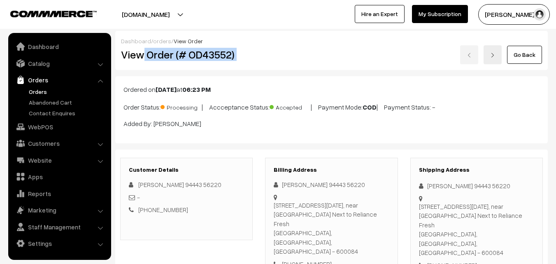
click at [275, 46] on div "View Order (# OD43552) Go Back" at bounding box center [331, 54] width 433 height 19
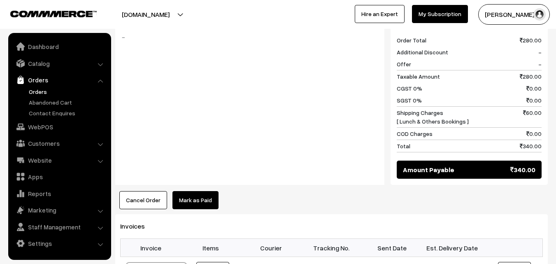
scroll to position [494, 0]
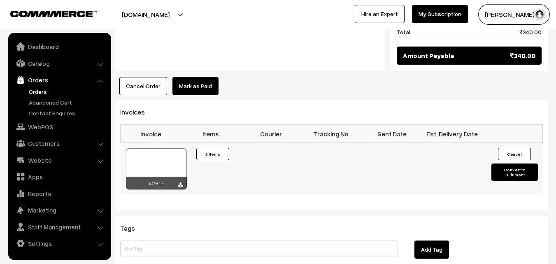
click at [163, 148] on div "42817" at bounding box center [157, 169] width 62 height 42
click at [157, 148] on div at bounding box center [156, 168] width 61 height 41
click at [49, 128] on link "WebPOS" at bounding box center [59, 126] width 98 height 15
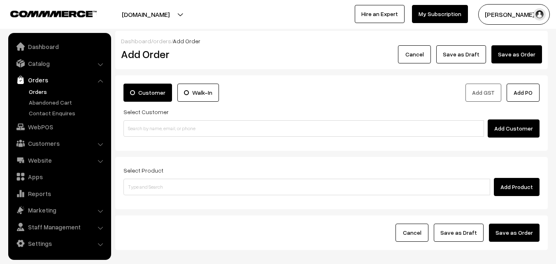
click at [146, 130] on input at bounding box center [303, 128] width 361 height 16
click at [144, 129] on input "97908 53455" at bounding box center [303, 128] width 361 height 16
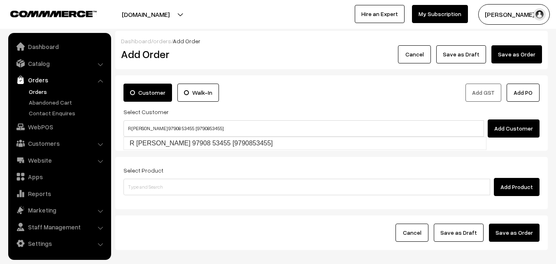
type input "R SESHAN 97908 53455 [9790853455]"
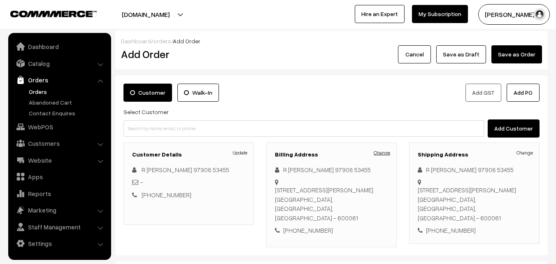
click at [389, 150] on link "Change" at bounding box center [382, 152] width 16 height 7
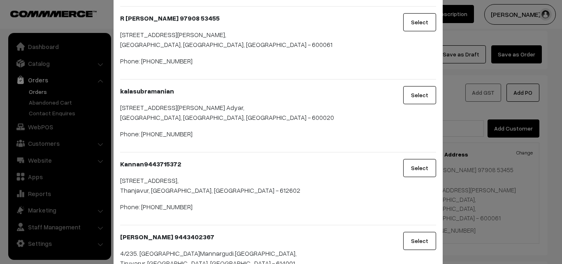
scroll to position [114, 0]
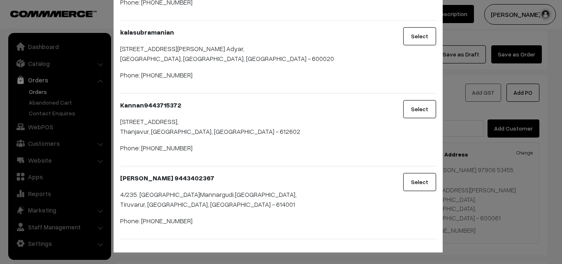
click at [410, 181] on button "Select" at bounding box center [419, 182] width 33 height 18
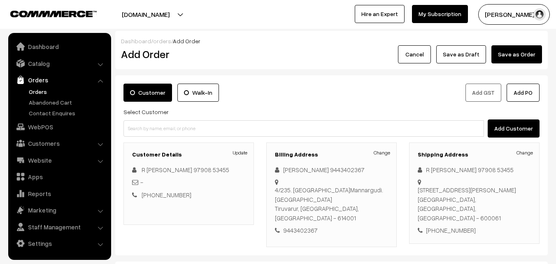
click at [535, 154] on div "Shipping Address Change R SESHAN 97908 53455 40/15 second main road Aiswarya , …" at bounding box center [474, 192] width 130 height 101
click at [526, 153] on link "Change" at bounding box center [525, 152] width 16 height 7
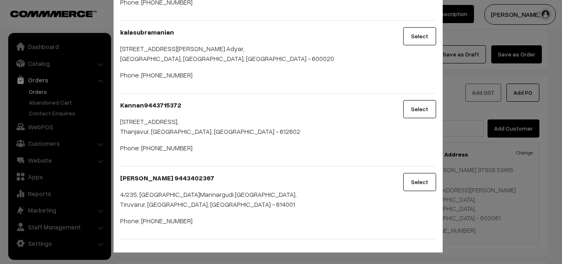
click at [417, 183] on button "Select" at bounding box center [419, 182] width 33 height 18
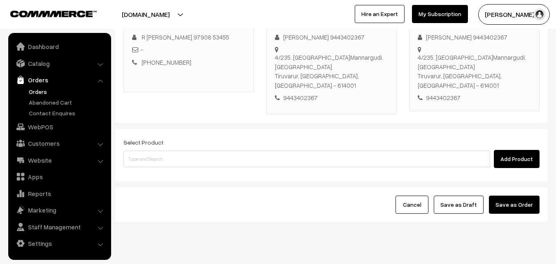
scroll to position [141, 0]
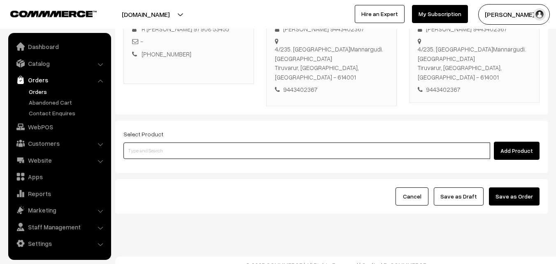
click at [189, 149] on input at bounding box center [306, 150] width 367 height 16
paste input "Diwali - Badhusha"
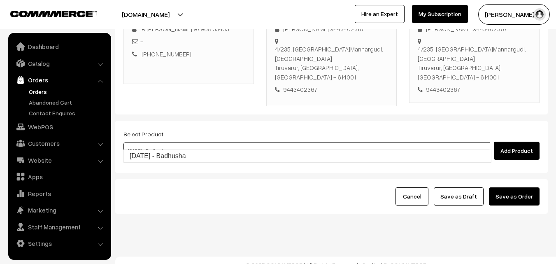
type input "Diwali - Badhusha"
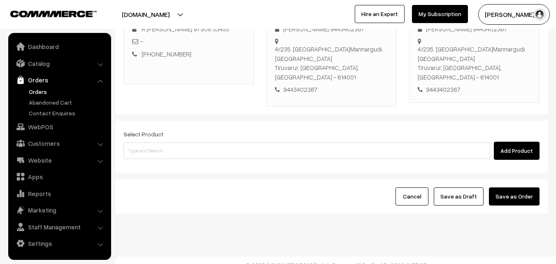
click at [179, 166] on form "Customer Walk-In Add GST Add PO Select Customer Add Customer Customer Details U…" at bounding box center [331, 74] width 433 height 279
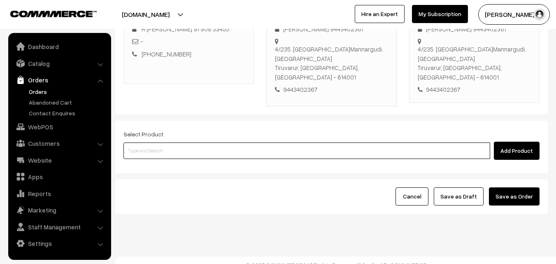
click at [184, 145] on input at bounding box center [306, 150] width 367 height 16
paste input "Diwali - Badhusha"
type input "Diwali - Badhusha"
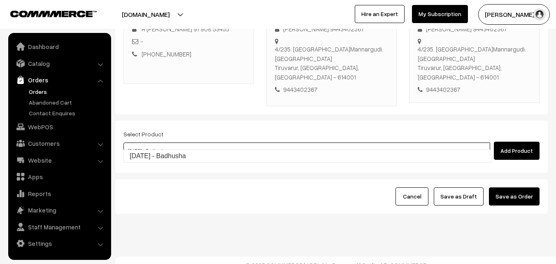
click at [179, 154] on link "Diwali - Badhusha" at bounding box center [307, 156] width 367 height 12
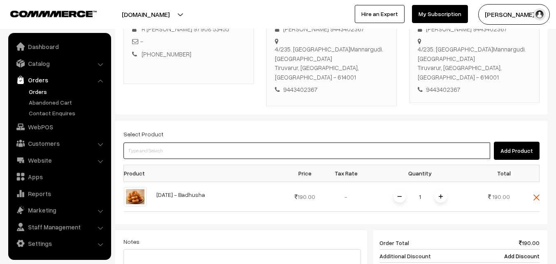
click at [209, 142] on input at bounding box center [306, 150] width 367 height 16
drag, startPoint x: 229, startPoint y: 138, endPoint x: 226, endPoint y: 134, distance: 4.8
click at [228, 142] on input at bounding box center [306, 150] width 367 height 16
click at [159, 142] on input at bounding box center [306, 150] width 367 height 16
click at [154, 144] on input at bounding box center [306, 150] width 367 height 16
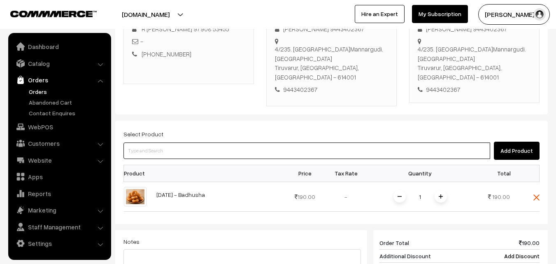
paste input "Diwali - Kalyana Mysurpa"
type input "Diwali - Kalyana Mysurpa"
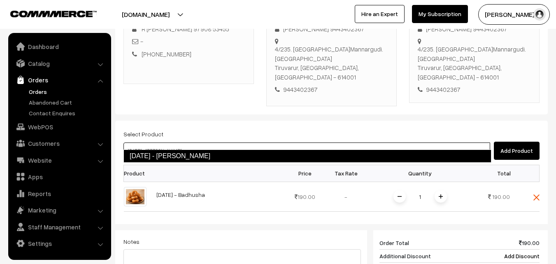
click at [168, 156] on link "Diwali - Kalyana Mysurpa" at bounding box center [307, 155] width 368 height 13
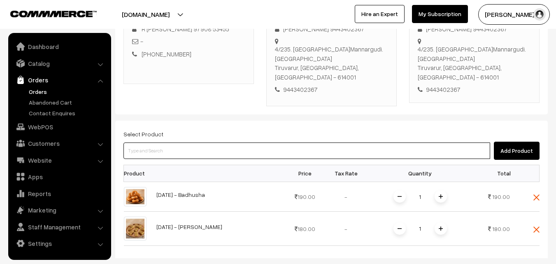
click at [156, 143] on input at bounding box center [306, 150] width 367 height 16
paste input "Diwali - Tirunelveli Halwa"
type input "Diwali - Tirunelveli Halwa"
click at [132, 149] on input at bounding box center [306, 150] width 367 height 16
paste input "Diwali - Spl Mixture"
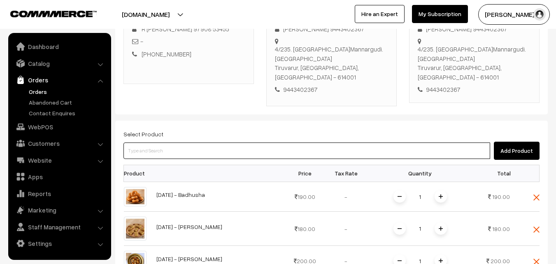
type input "Diwali - Spl Mixture"
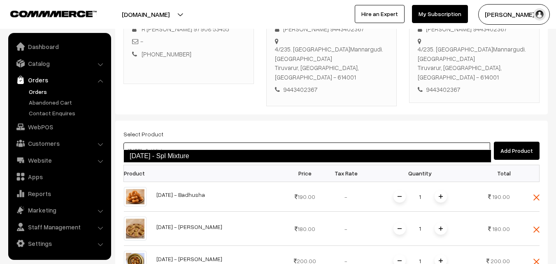
click at [132, 154] on link "Diwali - Spl Mixture" at bounding box center [307, 155] width 368 height 13
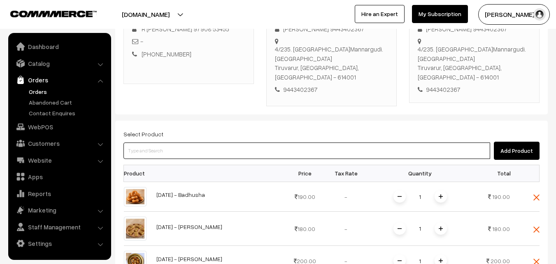
click at [226, 142] on input at bounding box center [306, 150] width 367 height 16
paste input "Diwali - Ribbon Pakkoda"
type input "Diwali - Ribbon Pakkoda"
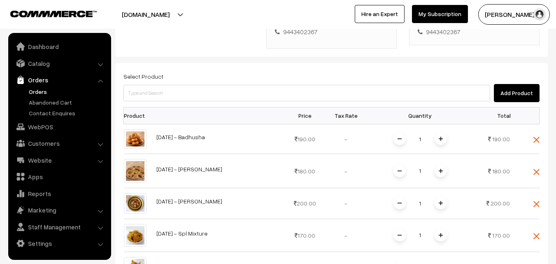
scroll to position [223, 0]
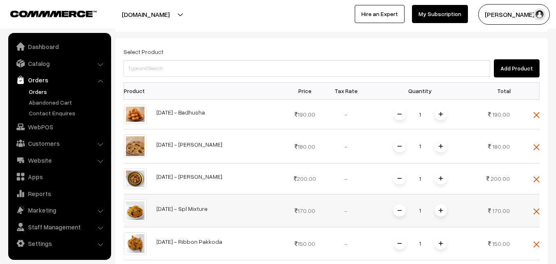
click at [440, 208] on img at bounding box center [441, 210] width 4 height 4
click at [440, 238] on span at bounding box center [441, 243] width 12 height 12
click at [436, 203] on div "2" at bounding box center [420, 210] width 62 height 14
click at [437, 204] on span at bounding box center [441, 210] width 12 height 12
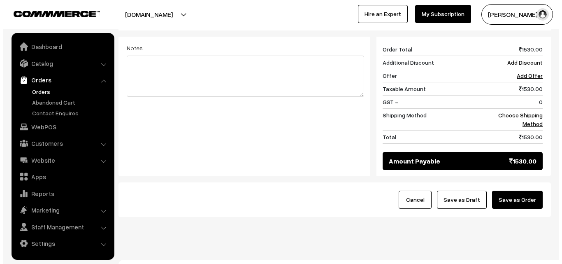
scroll to position [468, 0]
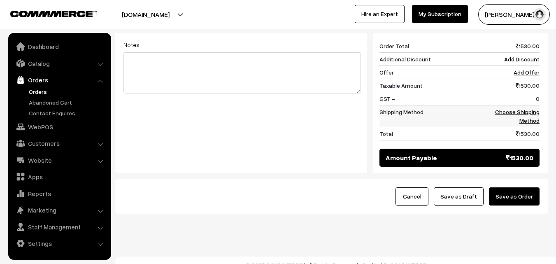
click at [533, 110] on link "Choose Shipping Method" at bounding box center [517, 116] width 44 height 16
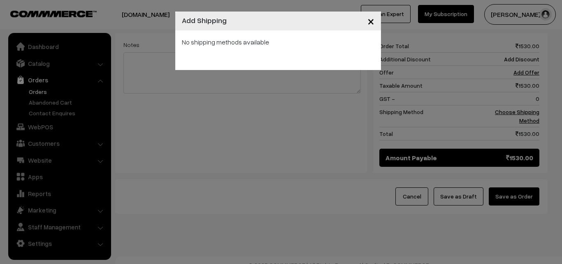
click at [529, 109] on div "× Add Shipping No shipping methods available" at bounding box center [281, 132] width 562 height 264
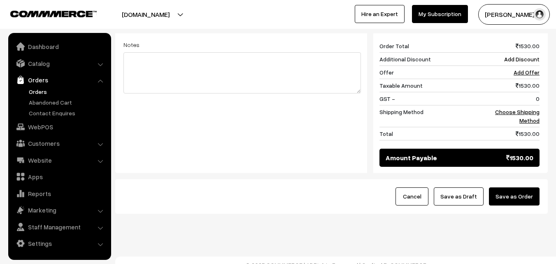
click at [528, 189] on button "Save as Order" at bounding box center [514, 196] width 51 height 18
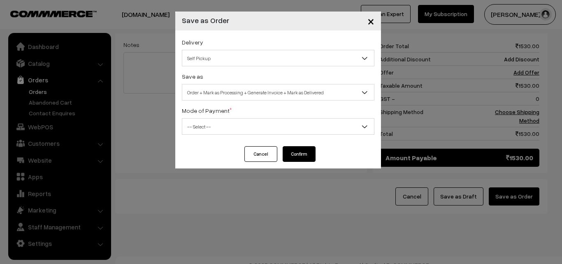
click at [222, 95] on span "Order + Mark as Processing + Generate Invoice + Mark as Delivered" at bounding box center [278, 92] width 192 height 14
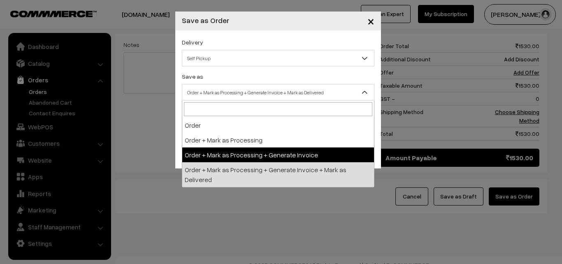
select select "3"
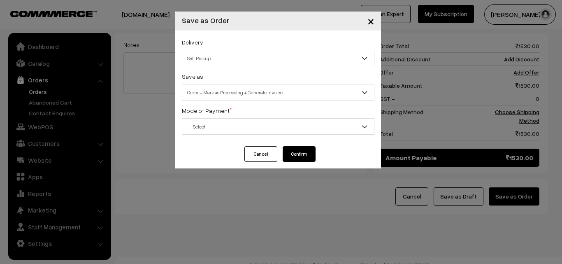
click at [210, 130] on span "-- Select --" at bounding box center [278, 126] width 192 height 14
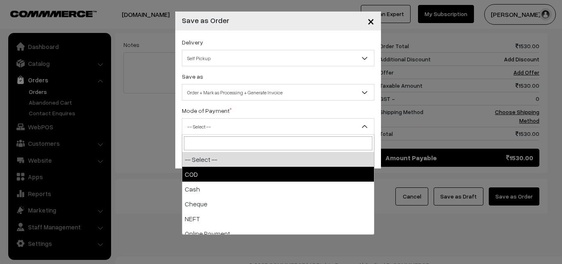
select select "1"
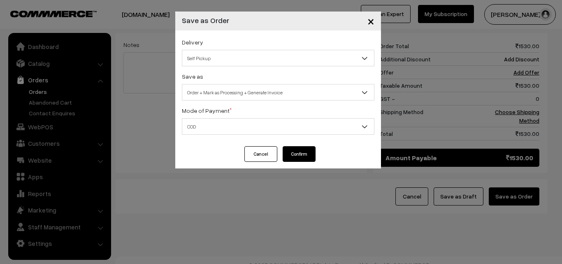
click at [306, 151] on button "Confirm" at bounding box center [299, 154] width 33 height 16
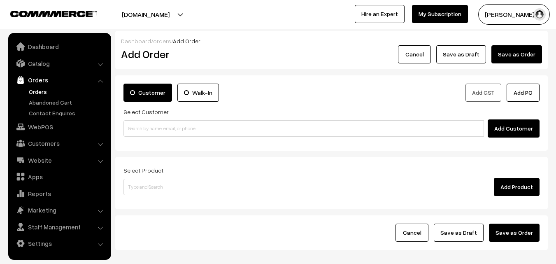
click at [41, 88] on link "Orders" at bounding box center [67, 91] width 81 height 9
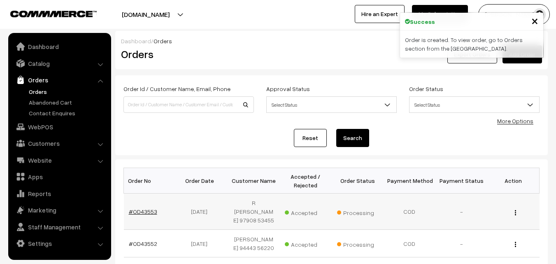
click at [143, 208] on link "#OD43553" at bounding box center [143, 211] width 28 height 7
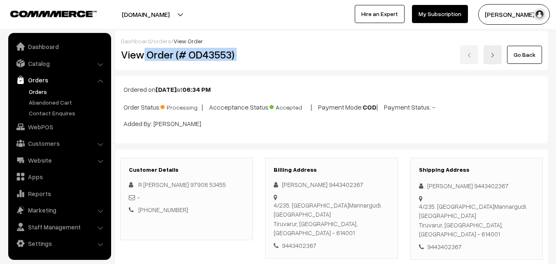
drag, startPoint x: 0, startPoint y: 0, endPoint x: 321, endPoint y: 48, distance: 325.0
click at [325, 49] on div "View Order (# OD43553) Go Back" at bounding box center [331, 54] width 433 height 19
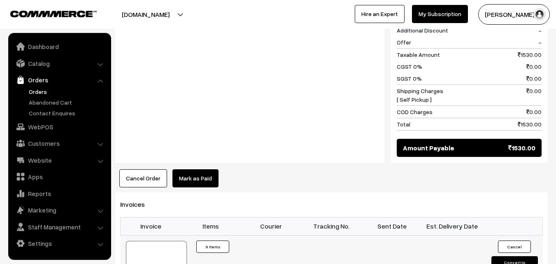
scroll to position [700, 0]
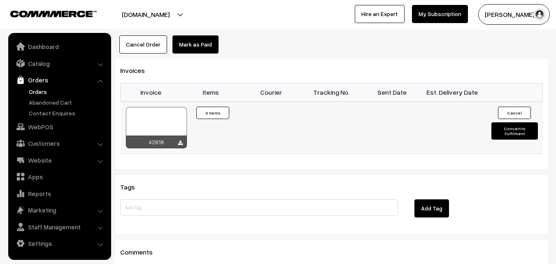
click at [157, 114] on div at bounding box center [156, 127] width 61 height 41
click at [57, 146] on link "Customers" at bounding box center [59, 143] width 98 height 15
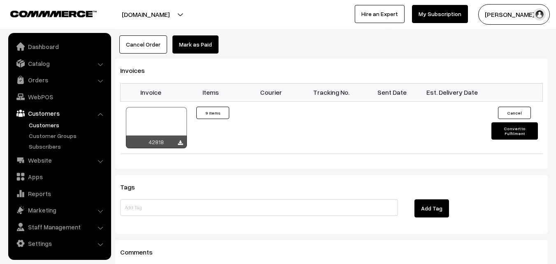
click at [53, 125] on link "Customers" at bounding box center [67, 125] width 81 height 9
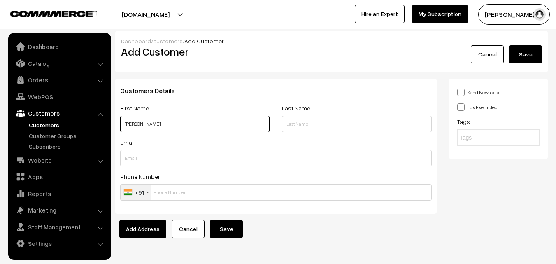
paste input "99623 14002"
type input "[PERSON_NAME] 99623 14002"
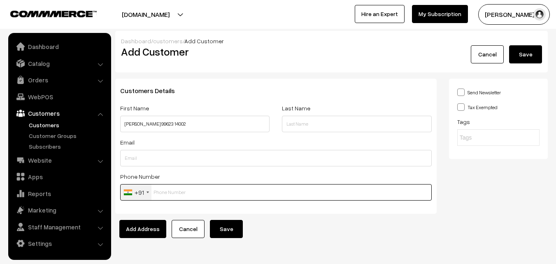
drag, startPoint x: 183, startPoint y: 188, endPoint x: 175, endPoint y: 193, distance: 9.2
click at [180, 191] on input "text" at bounding box center [276, 192] width 312 height 16
paste input "99623 1400"
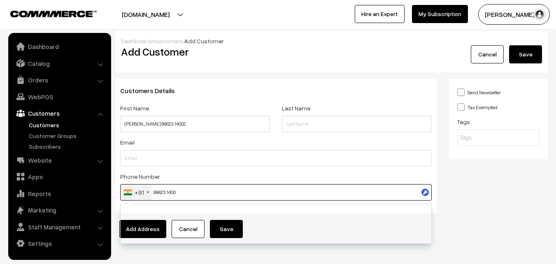
click at [172, 186] on input "99623 1400" at bounding box center [276, 192] width 312 height 16
type input "9962314002"
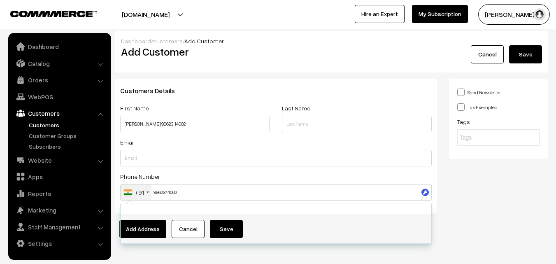
click at [503, 171] on div "Send Newsletter Tax Exempted Tags" at bounding box center [498, 149] width 111 height 141
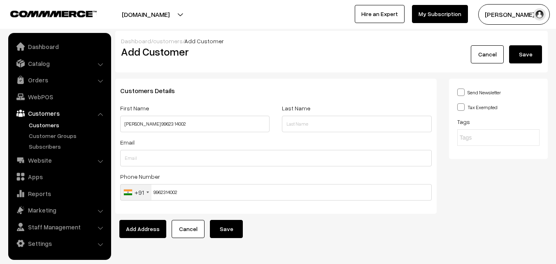
click at [228, 227] on button "Save" at bounding box center [226, 229] width 33 height 18
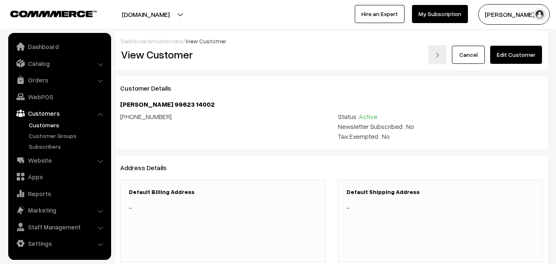
click at [505, 55] on link "Edit Customer" at bounding box center [516, 55] width 52 height 18
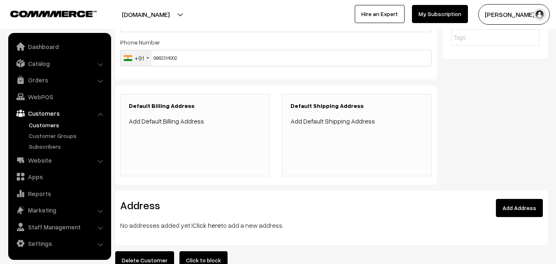
scroll to position [165, 0]
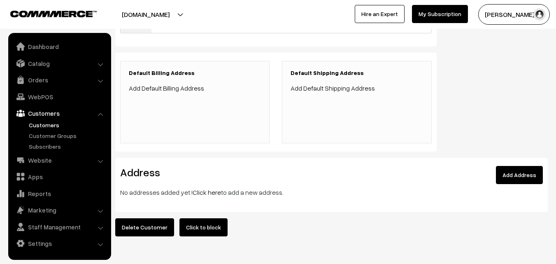
click at [211, 195] on link "Click here" at bounding box center [207, 192] width 28 height 8
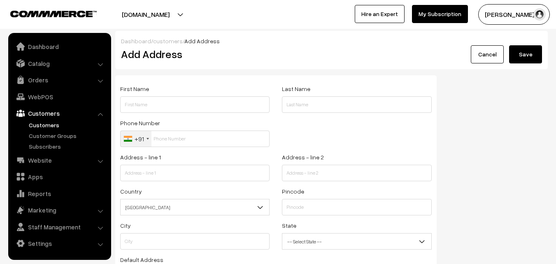
click at [162, 125] on div "Phone Number +91 [GEOGRAPHIC_DATA] +1 [GEOGRAPHIC_DATA] +44 [GEOGRAPHIC_DATA] (…" at bounding box center [194, 132] width 149 height 29
click at [165, 103] on input "text" at bounding box center [194, 104] width 149 height 16
paste input "[PERSON_NAME]"
paste input "99623 14002"
type input "[PERSON_NAME] 99623 14002"
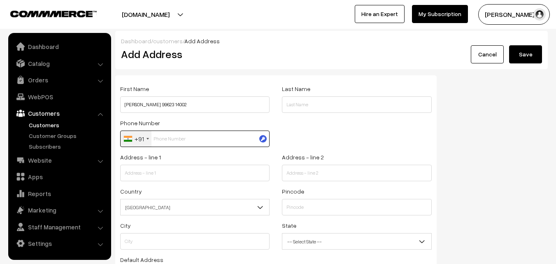
click at [185, 138] on input "text" at bounding box center [194, 138] width 149 height 16
paste input "99623 140"
click at [177, 132] on input "99623 140" at bounding box center [194, 138] width 149 height 16
type input "9962314002"
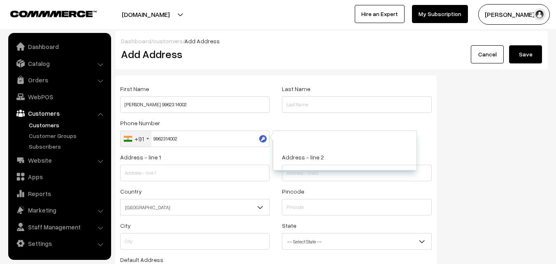
click at [194, 162] on div "Address - line 1" at bounding box center [194, 166] width 149 height 29
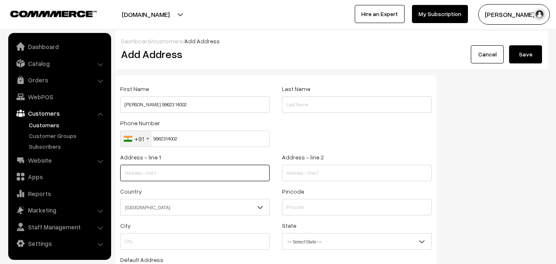
click at [196, 169] on input "text" at bounding box center [194, 173] width 149 height 16
paste input "[STREET_ADDRESS]"
drag, startPoint x: 187, startPoint y: 172, endPoint x: 263, endPoint y: 173, distance: 76.6
click at [263, 173] on input "[STREET_ADDRESS]" at bounding box center [194, 173] width 149 height 16
type input "Tower 8, A3, baashyam crown"
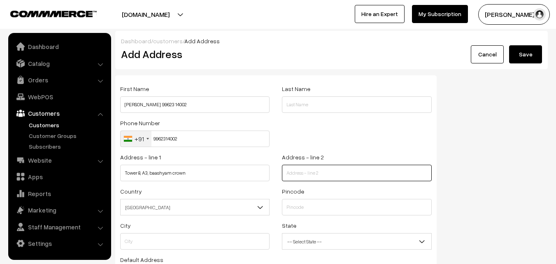
click at [302, 168] on input "text" at bounding box center [356, 173] width 149 height 16
paste input "Residences, koyambedu, 600107"
type input "Residences, koyambedu, 600107"
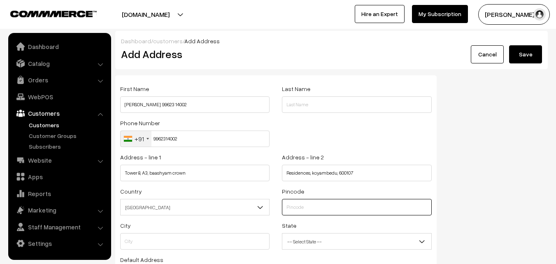
click at [318, 207] on input "text" at bounding box center [356, 207] width 149 height 16
type input "600107"
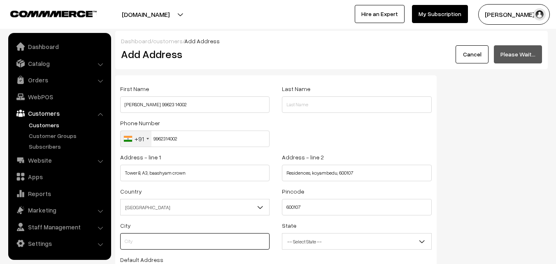
type input "Tiruvallur"
select select "[GEOGRAPHIC_DATA]"
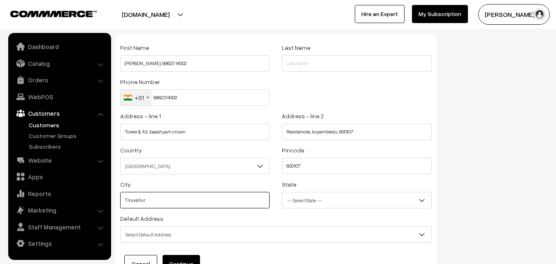
scroll to position [71, 0]
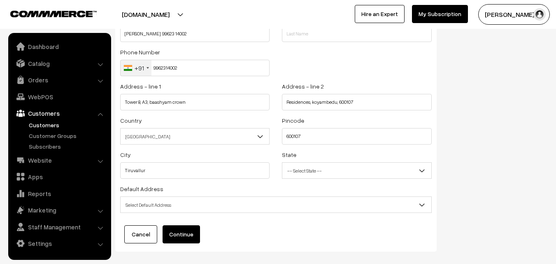
click at [169, 207] on span "Select Default Address" at bounding box center [276, 205] width 311 height 14
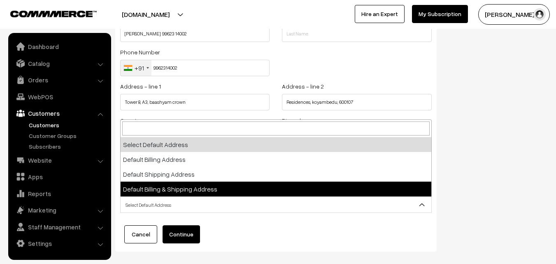
select select "3"
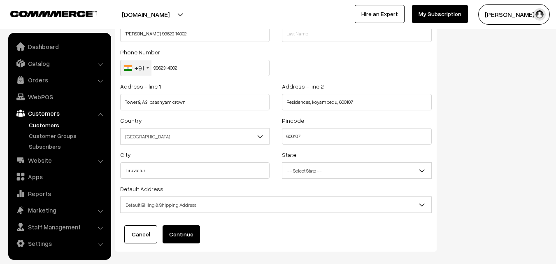
click at [183, 230] on button "Continue" at bounding box center [181, 234] width 37 height 18
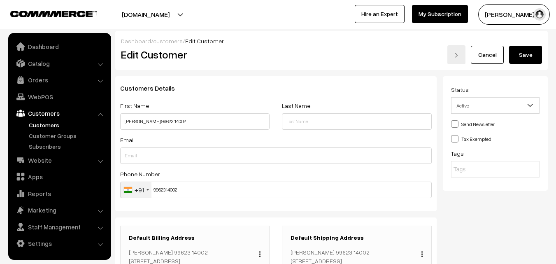
click at [530, 50] on button "Save" at bounding box center [525, 55] width 33 height 18
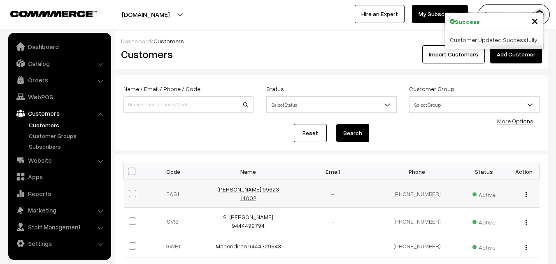
click at [251, 188] on link "[PERSON_NAME] 99623 14002" at bounding box center [248, 194] width 62 height 16
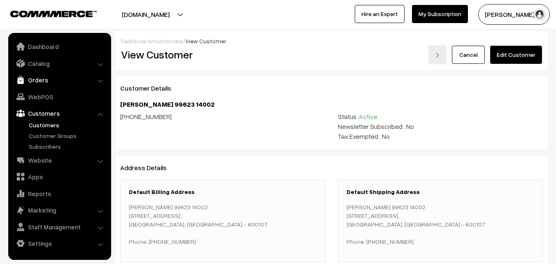
click at [40, 81] on link "Orders" at bounding box center [59, 79] width 98 height 15
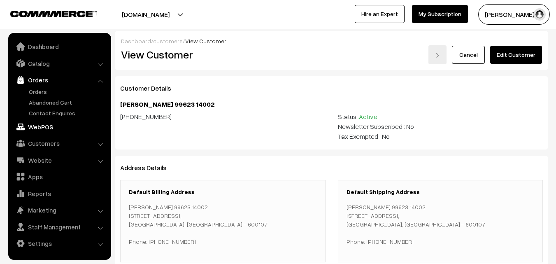
click at [40, 126] on link "WebPOS" at bounding box center [59, 126] width 98 height 15
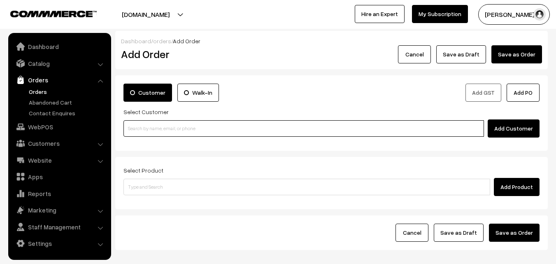
click at [150, 126] on input at bounding box center [303, 128] width 361 height 16
paste input "99623 14002"
type input "99623 14002"
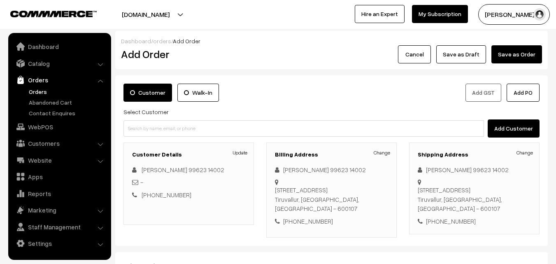
drag, startPoint x: 304, startPoint y: 190, endPoint x: 379, endPoint y: 177, distance: 76.5
click at [386, 187] on div "Tower 8, A3, baashyam crown , Residences, koyambedu, 600107 Tiruvallur, Tamil N…" at bounding box center [331, 199] width 113 height 28
copy div ", baashyam crown , Residences"
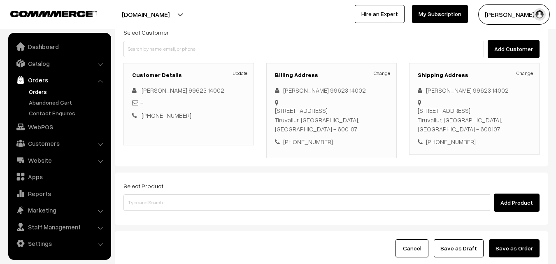
scroll to position [82, 0]
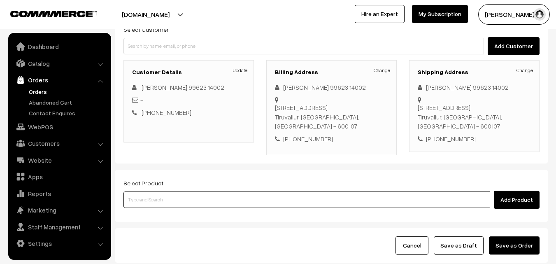
click at [230, 193] on input at bounding box center [306, 199] width 367 height 16
click at [167, 205] on input at bounding box center [306, 199] width 367 height 16
paste input "06th Without Rice..."
type input "06th Without Rice..."
click at [163, 209] on link "06th Without Rice..." at bounding box center [307, 214] width 367 height 12
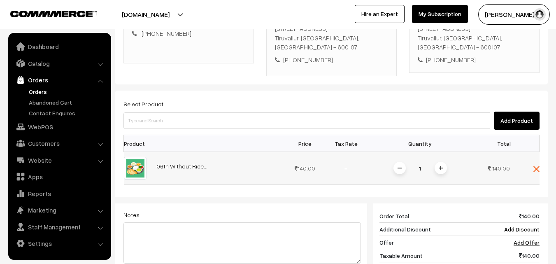
scroll to position [165, 0]
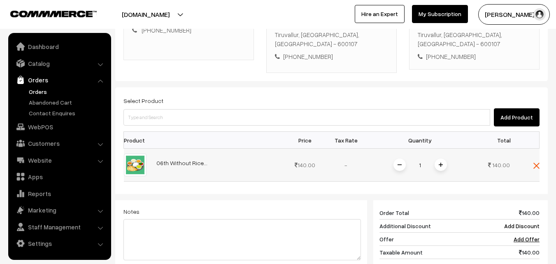
click at [439, 165] on img at bounding box center [441, 165] width 4 height 4
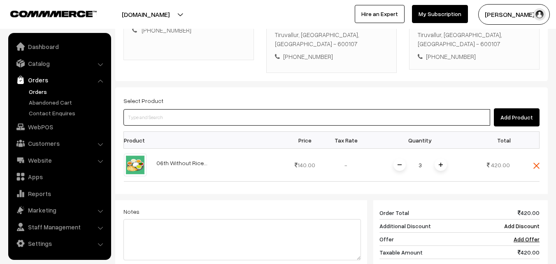
click at [428, 121] on input at bounding box center [306, 117] width 367 height 16
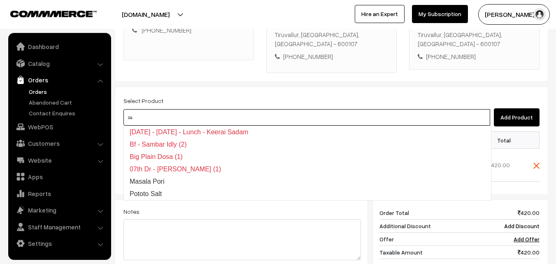
type input "s"
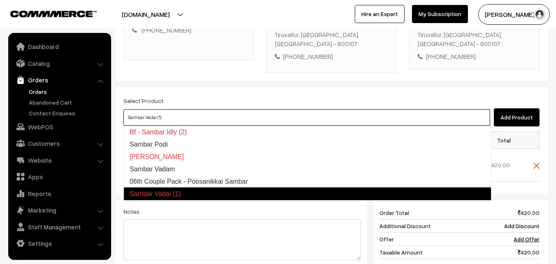
type input "06th Couple Pack - Poosanikkai Sambar"
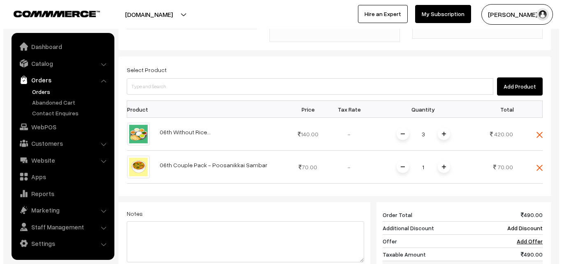
scroll to position [329, 0]
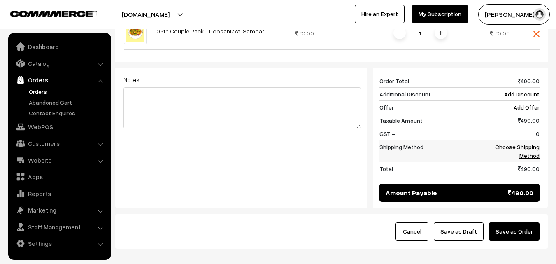
click at [531, 152] on link "Choose Shipping Method" at bounding box center [517, 151] width 44 height 16
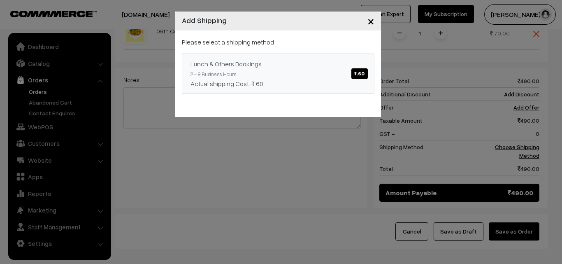
click at [347, 82] on div "Actual shipping Cost: ₹.60" at bounding box center [278, 84] width 175 height 10
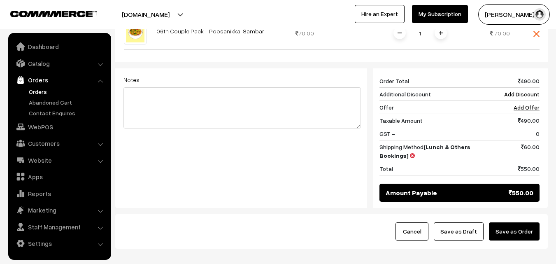
click at [515, 228] on button "Save as Order" at bounding box center [514, 231] width 51 height 18
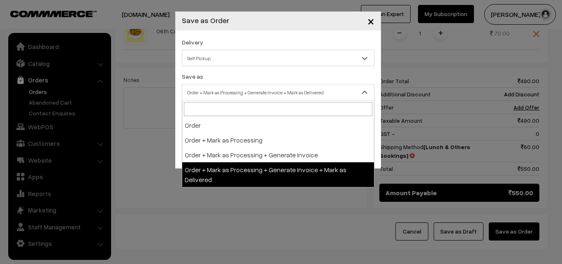
click at [246, 91] on span "Order + Mark as Processing + Generate Invoice + Mark as Delivered" at bounding box center [278, 92] width 192 height 14
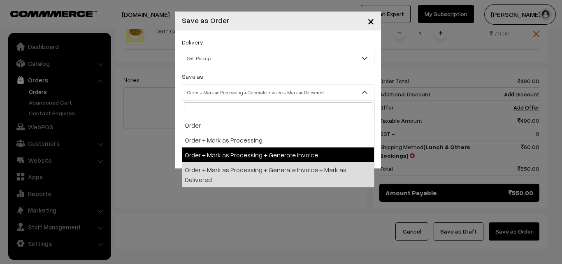
select select "3"
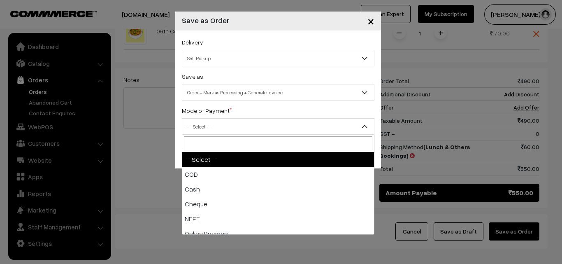
click at [212, 130] on span "-- Select --" at bounding box center [278, 126] width 192 height 14
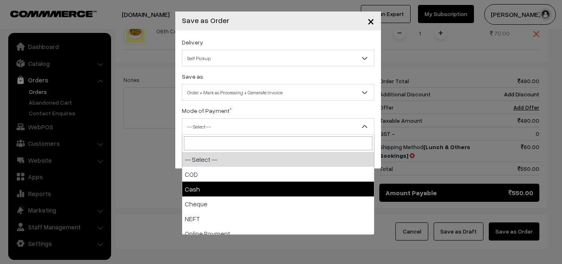
select select "2"
checkbox input "true"
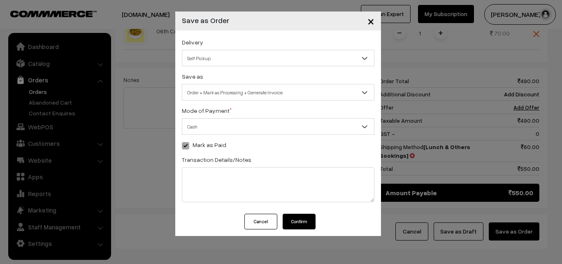
click at [298, 226] on button "Confirm" at bounding box center [299, 222] width 33 height 16
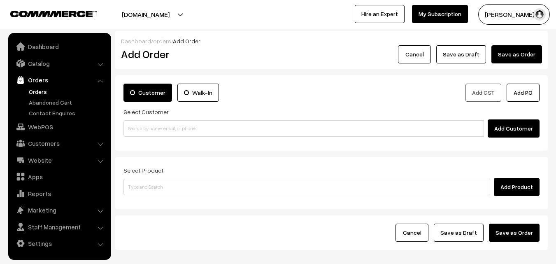
click at [38, 95] on link "Orders" at bounding box center [67, 91] width 81 height 9
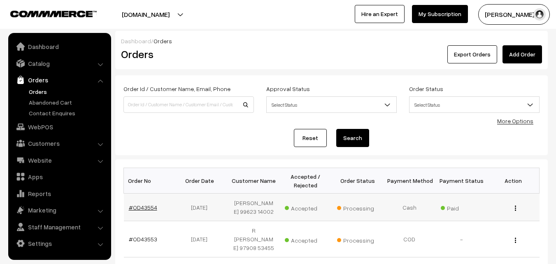
click at [144, 209] on link "#OD43554" at bounding box center [143, 207] width 28 height 7
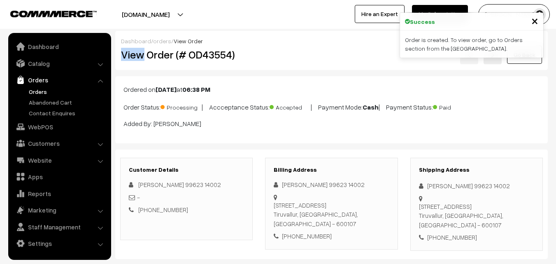
drag, startPoint x: 184, startPoint y: 62, endPoint x: 336, endPoint y: 72, distance: 152.2
click at [364, 44] on div "Dashboard / orders / View Order View Order (# OD43554) Go Back" at bounding box center [331, 50] width 433 height 39
copy div "View"
click at [288, 70] on div "Dashboard / orders / View Order View Order (# OD43554) Go Back" at bounding box center [331, 50] width 433 height 39
copy div "Order (# OD43554)"
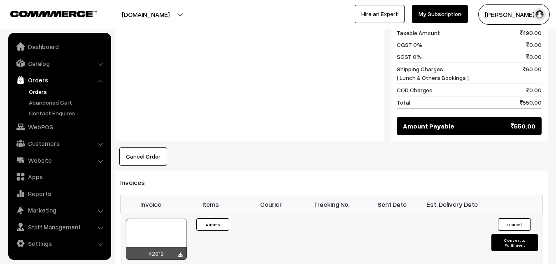
scroll to position [535, 0]
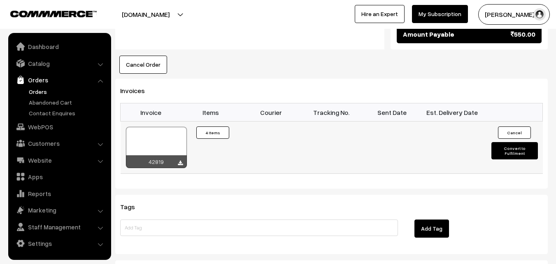
click at [150, 145] on div at bounding box center [156, 147] width 61 height 41
